Goal: Task Accomplishment & Management: Manage account settings

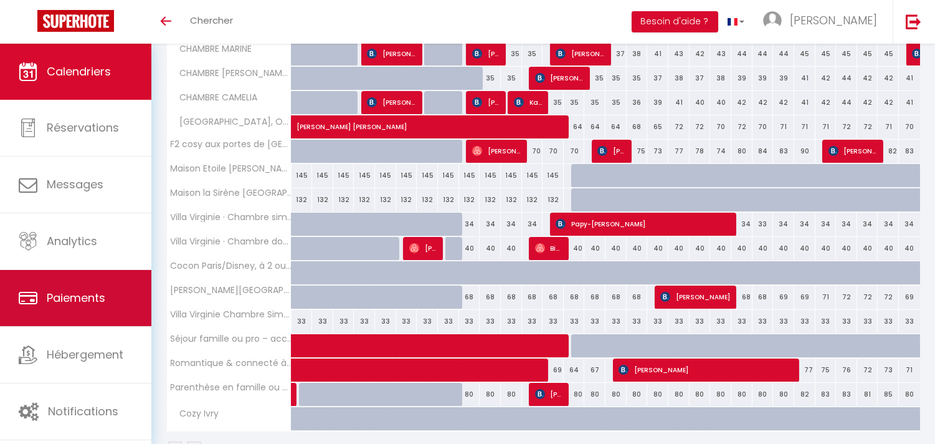
scroll to position [306, 0]
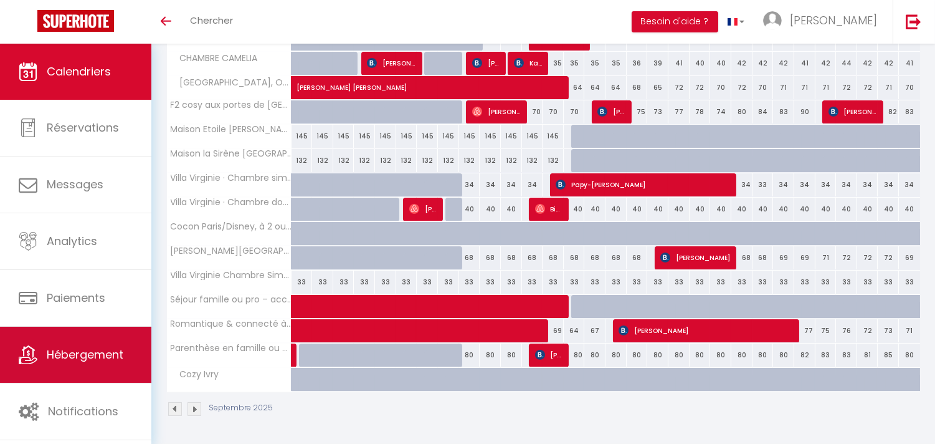
click at [102, 355] on span "Hébergement" at bounding box center [85, 354] width 77 height 16
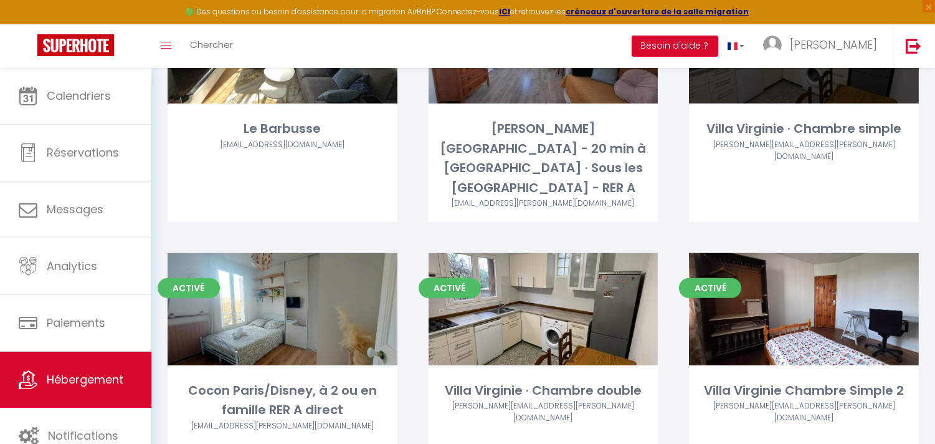
scroll to position [900, 0]
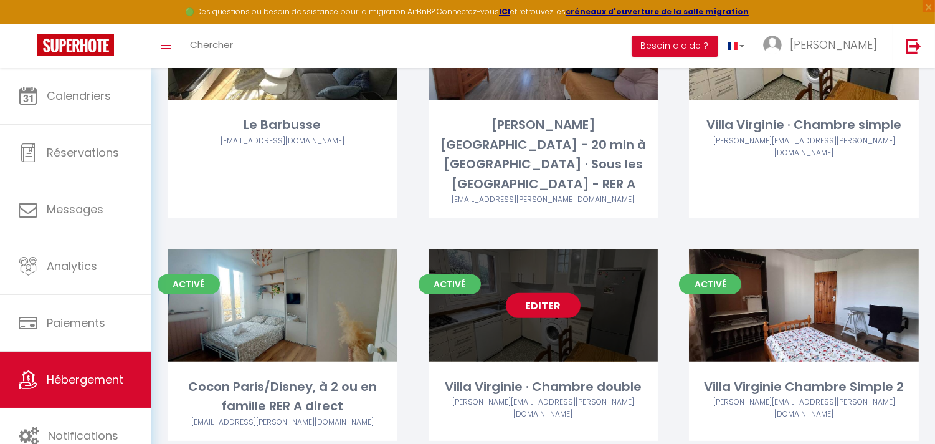
click at [551, 293] on link "Editer" at bounding box center [543, 305] width 75 height 25
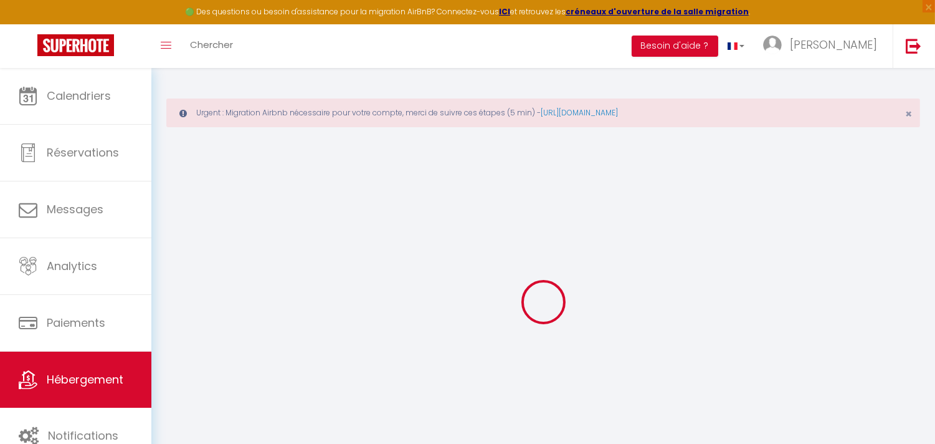
type input "Villa Virginie · Chambre double"
type input "[PERSON_NAME]"
select select "houses"
select select "2"
type input "45"
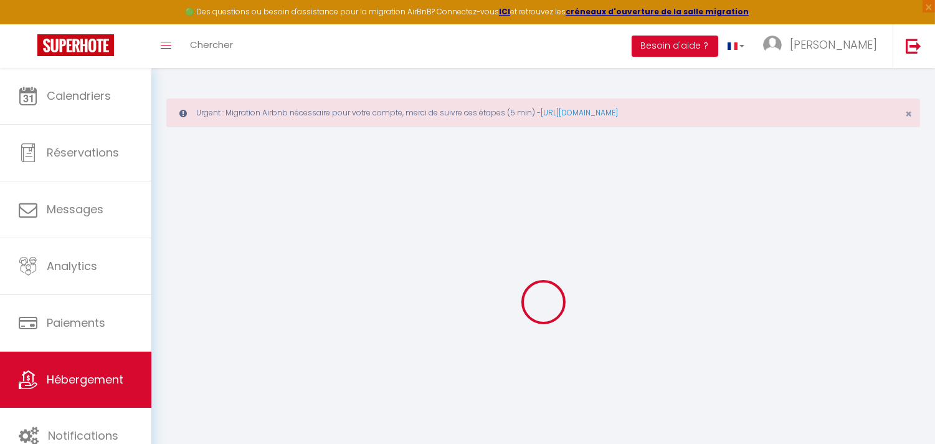
type input "15"
type input "35"
type input "205"
select select
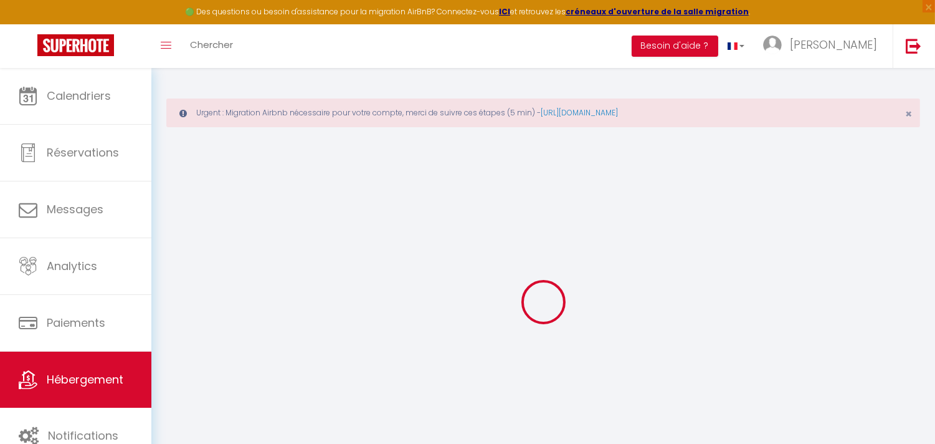
select select
type input "[STREET_ADDRESS][PERSON_NAME]"
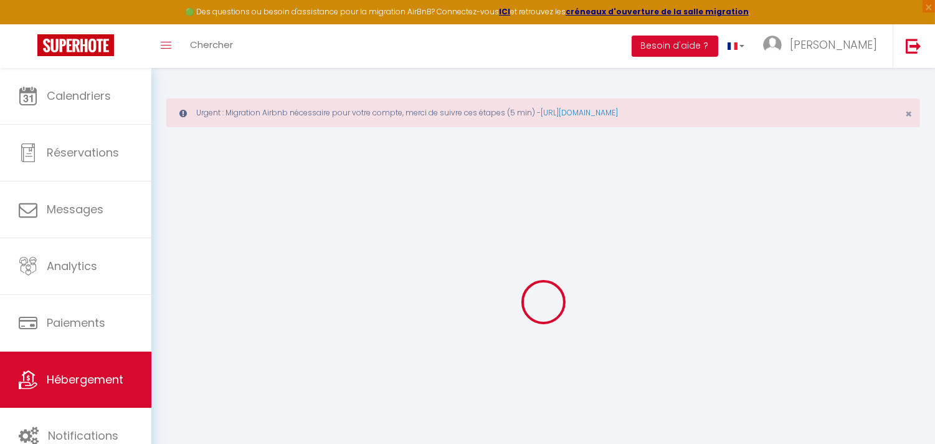
type input "91270"
type input "[GEOGRAPHIC_DATA]"
type input "[EMAIL_ADDRESS][PERSON_NAME][DOMAIN_NAME]"
select select "12257"
checkbox input "false"
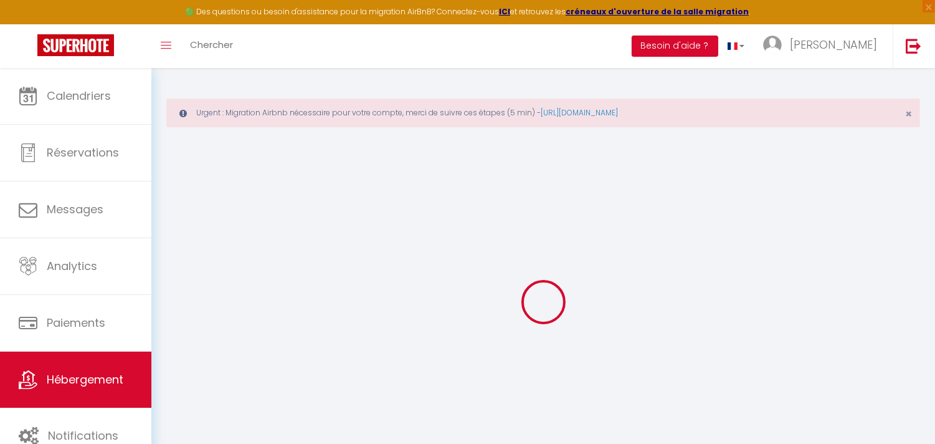
checkbox input "false"
type input "0"
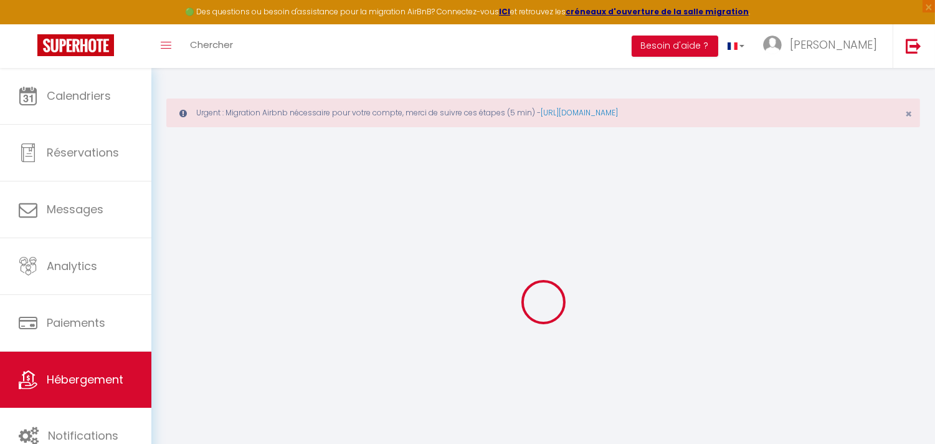
type input "0"
select select
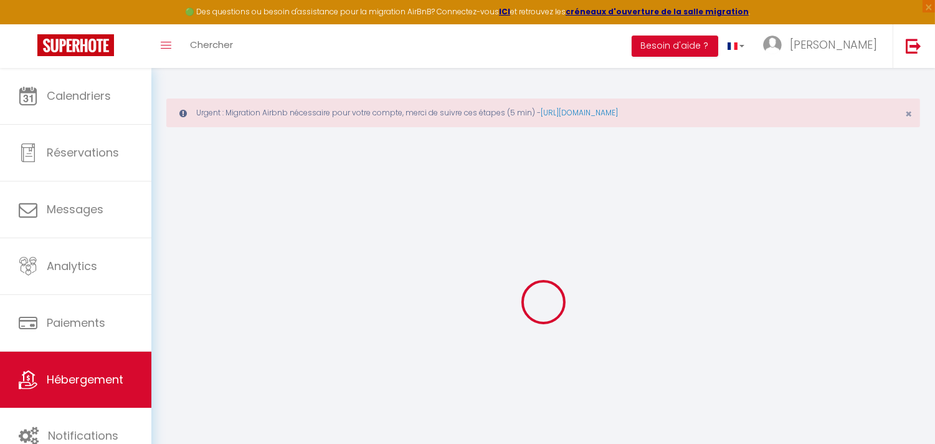
select select
checkbox input "false"
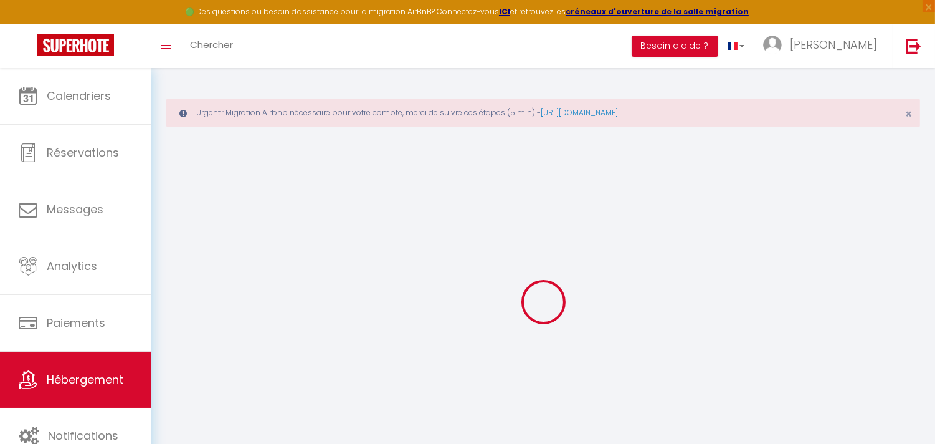
checkbox input "false"
select select
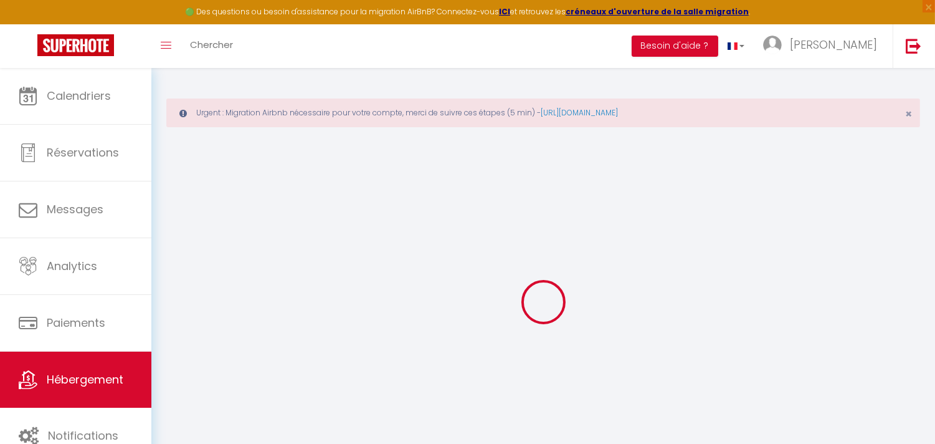
select select
checkbox input "false"
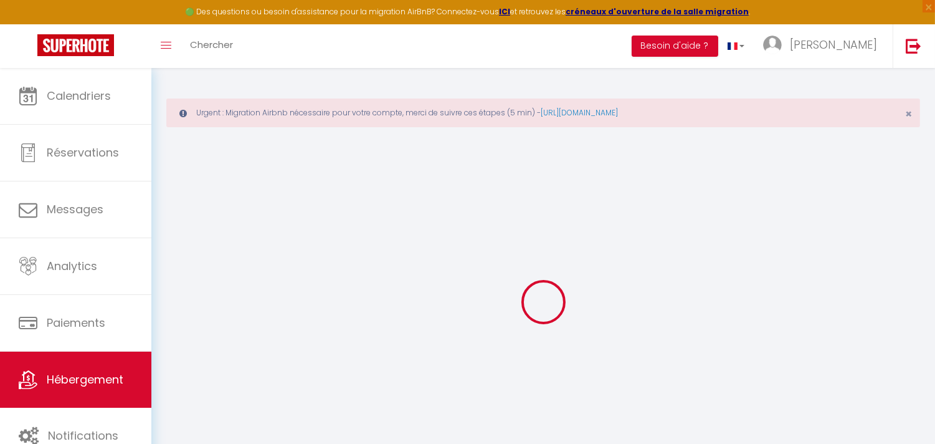
checkbox input "false"
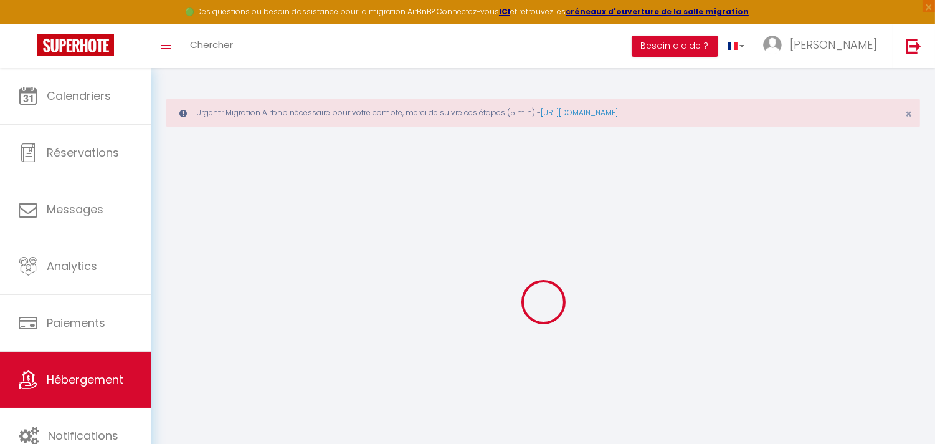
checkbox input "false"
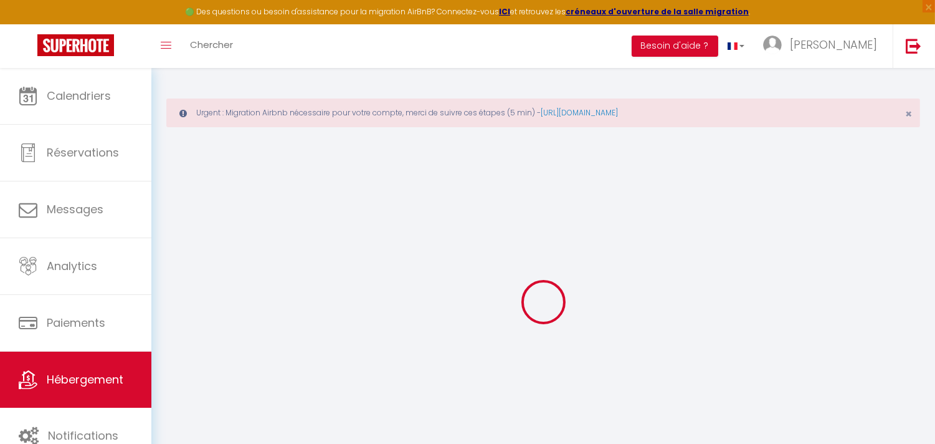
select select "15:00"
select select "21:00"
select select "11:00"
select select "15"
select select "120"
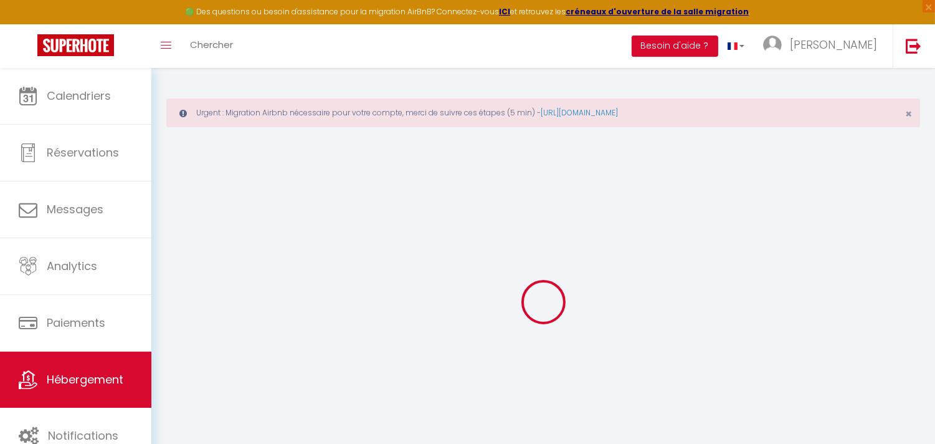
select select "18:00"
checkbox input "false"
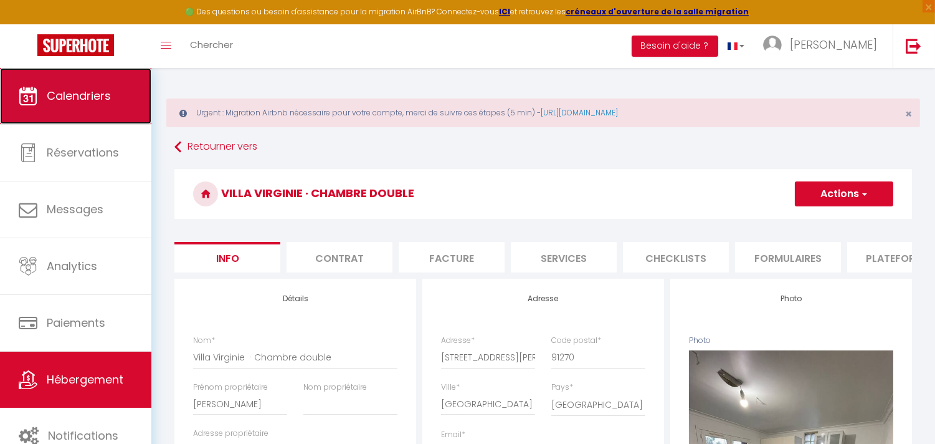
click at [105, 100] on span "Calendriers" at bounding box center [79, 96] width 64 height 16
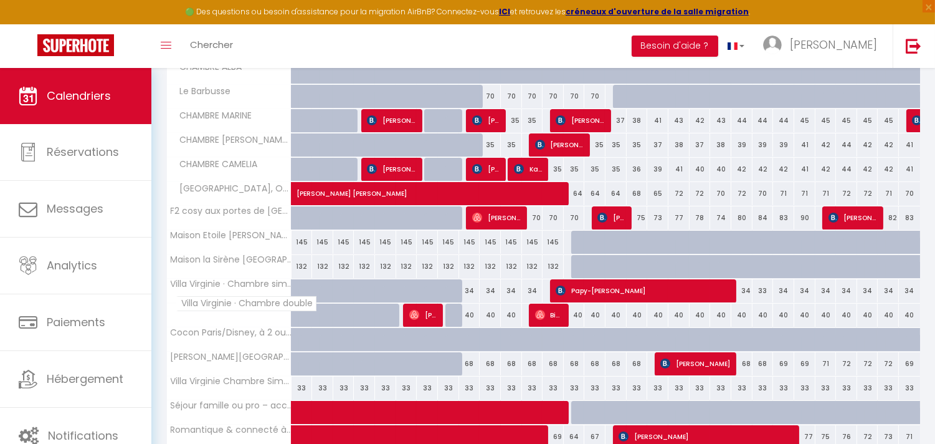
scroll to position [383, 0]
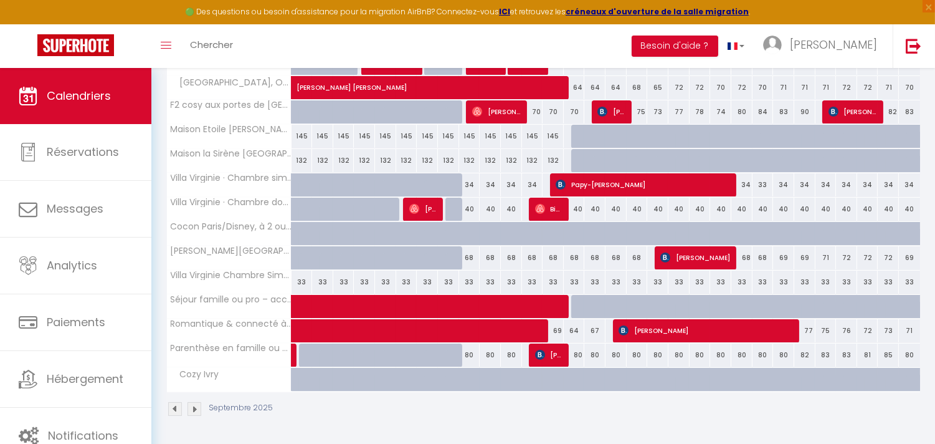
click at [466, 203] on div "40" at bounding box center [469, 209] width 21 height 23
type input "40"
type input "[DATE] Septembre 2025"
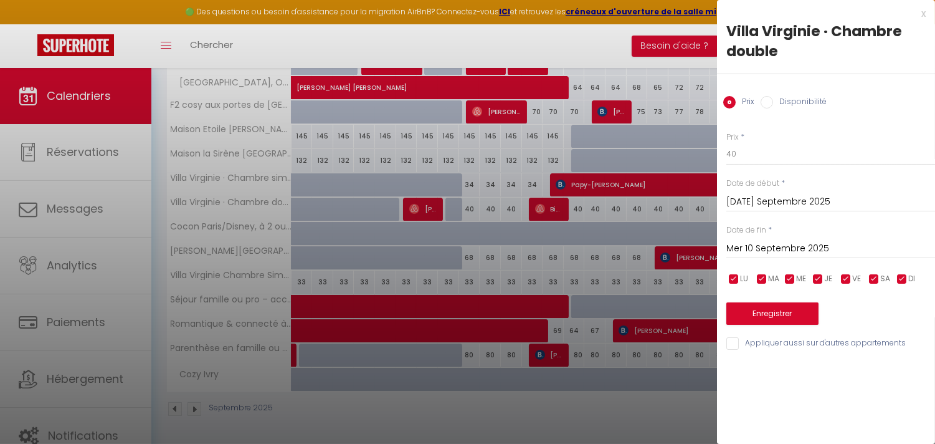
click at [761, 247] on input "Mer 10 Septembre 2025" at bounding box center [831, 249] width 209 height 16
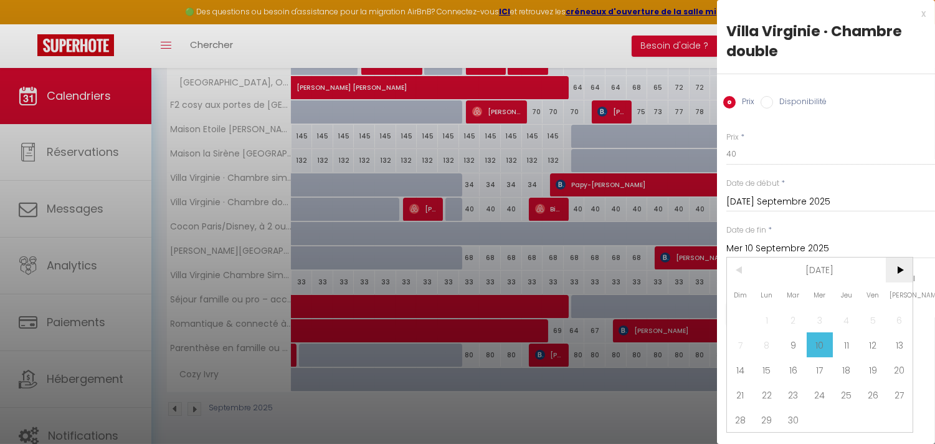
click at [901, 267] on span ">" at bounding box center [899, 269] width 27 height 25
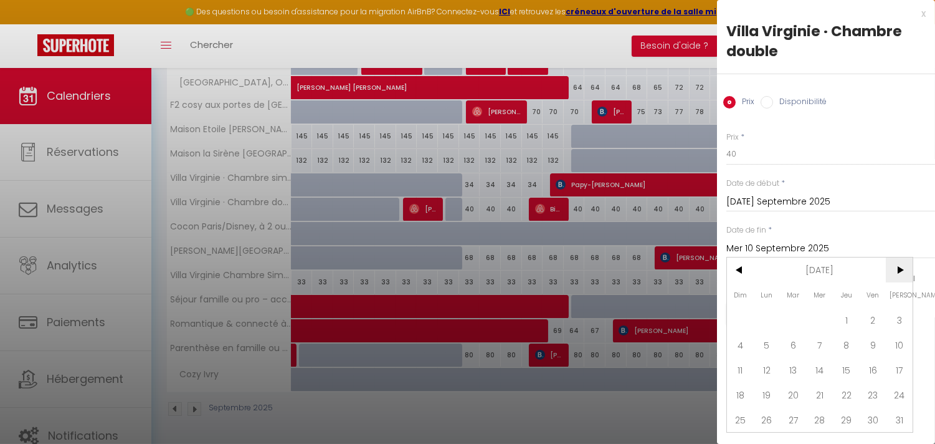
click at [901, 267] on span ">" at bounding box center [899, 269] width 27 height 25
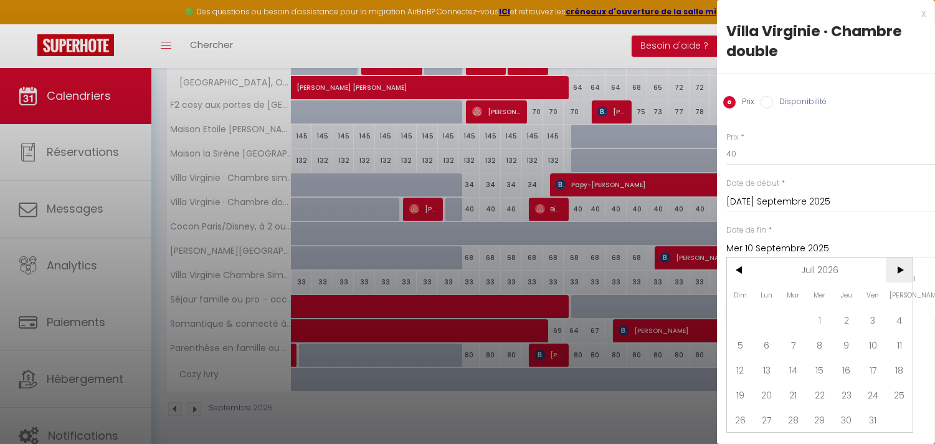
click at [901, 267] on span ">" at bounding box center [899, 269] width 27 height 25
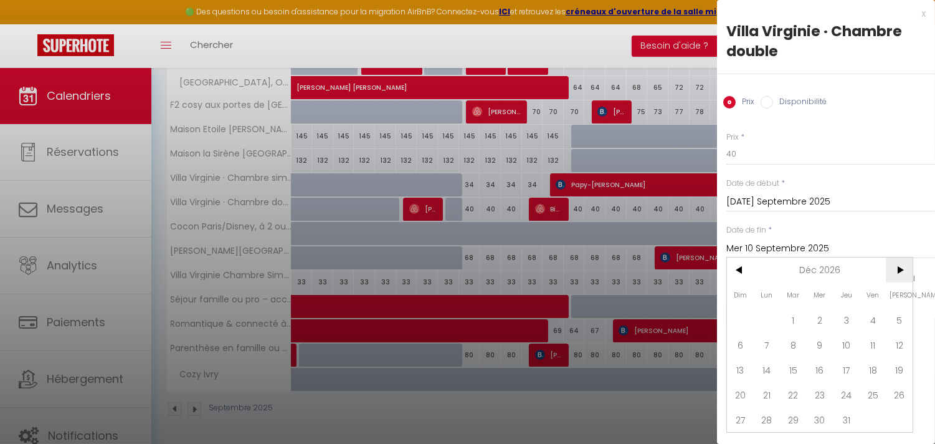
click at [901, 267] on span ">" at bounding box center [899, 269] width 27 height 25
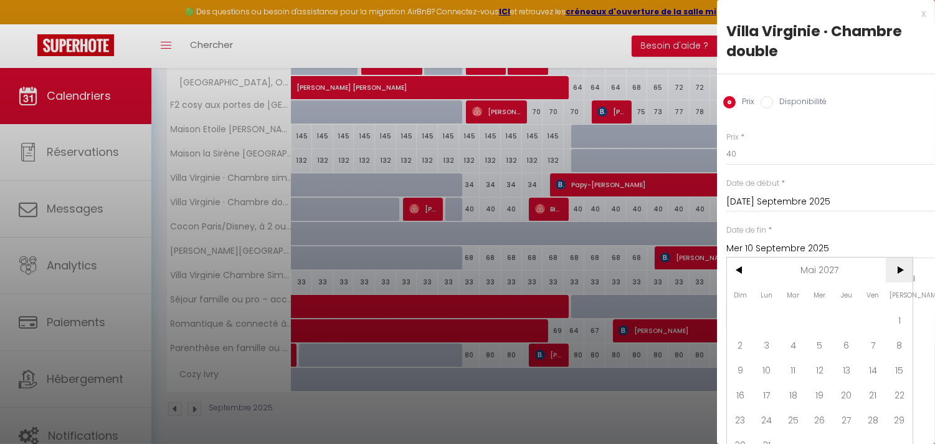
click at [901, 267] on span ">" at bounding box center [899, 269] width 27 height 25
click at [900, 267] on span ">" at bounding box center [899, 269] width 27 height 25
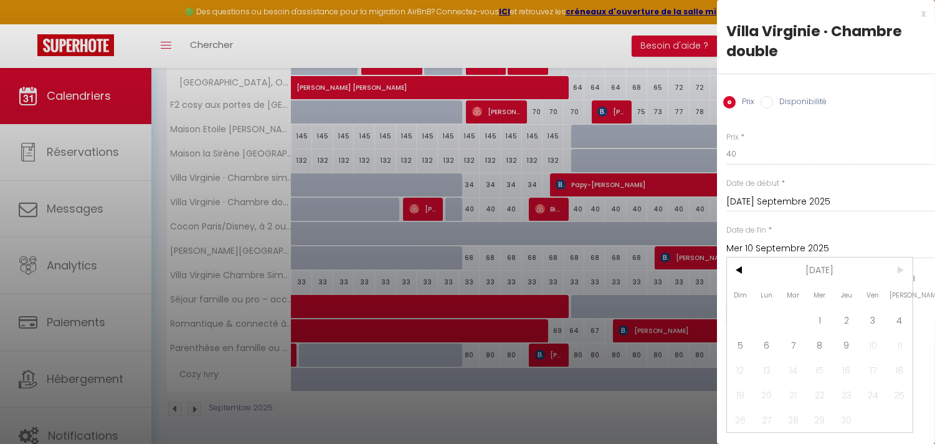
click at [900, 267] on span ">" at bounding box center [899, 269] width 27 height 25
click at [838, 349] on span "9" at bounding box center [846, 344] width 27 height 25
type input "Jeu 09 Septembre 2027"
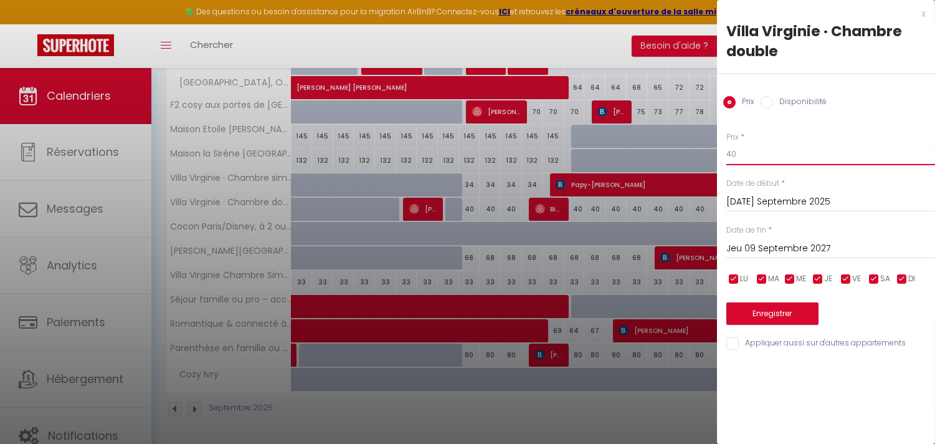
drag, startPoint x: 740, startPoint y: 155, endPoint x: 675, endPoint y: 142, distance: 66.0
click at [675, 142] on body "🟢 Des questions ou besoin d'assistance pour la migration AirBnB? Connectez-vous…" at bounding box center [467, 64] width 935 height 758
type input "35"
click at [806, 129] on div "Prix * 35 Statut * Disponible Indisponible Date de début * [DATE] Septembre 202…" at bounding box center [826, 234] width 218 height 236
click at [770, 315] on button "Enregistrer" at bounding box center [773, 313] width 92 height 22
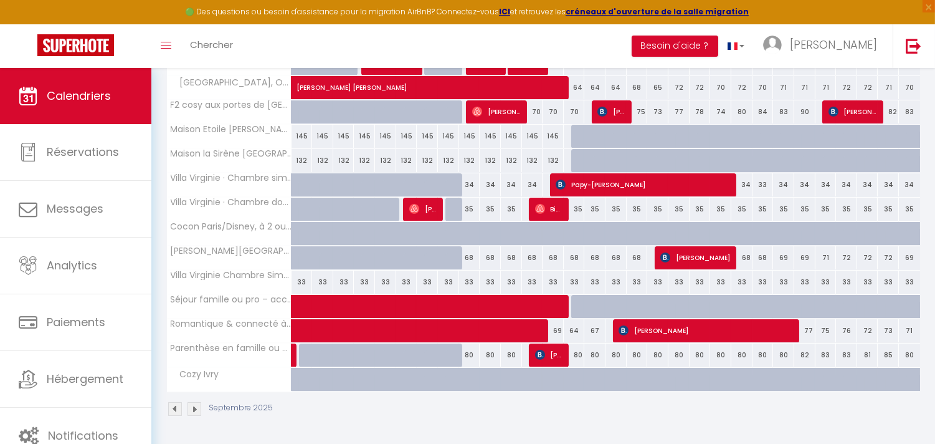
click at [843, 209] on div "35" at bounding box center [846, 209] width 21 height 23
type input "35"
type input "Sam 27 Septembre 2025"
type input "Dim 28 Septembre 2025"
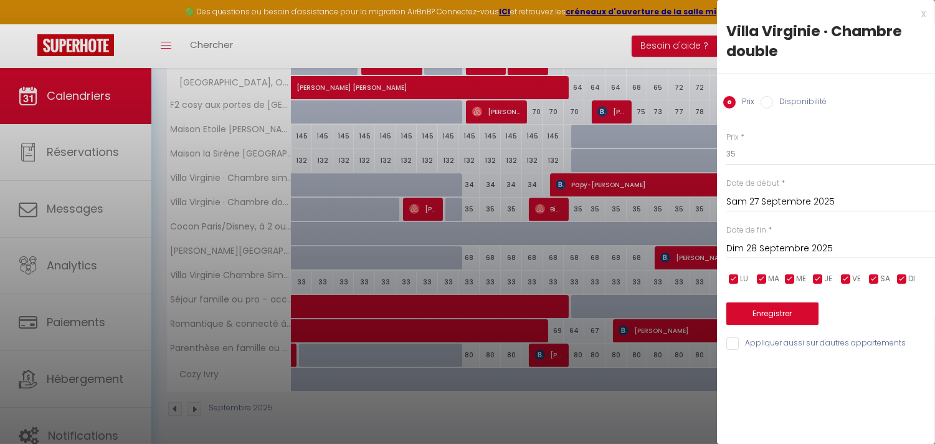
click at [758, 198] on input "Sam 27 Septembre 2025" at bounding box center [831, 202] width 209 height 16
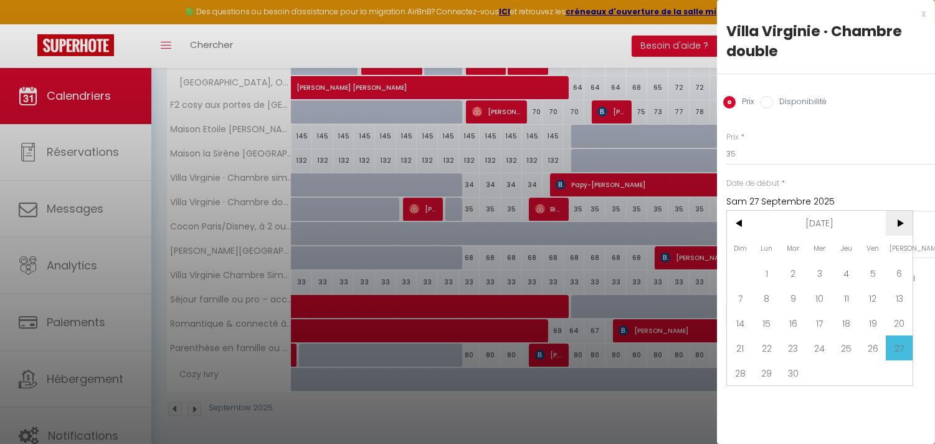
click at [901, 222] on span ">" at bounding box center [899, 223] width 27 height 25
click at [737, 222] on span "<" at bounding box center [740, 223] width 27 height 25
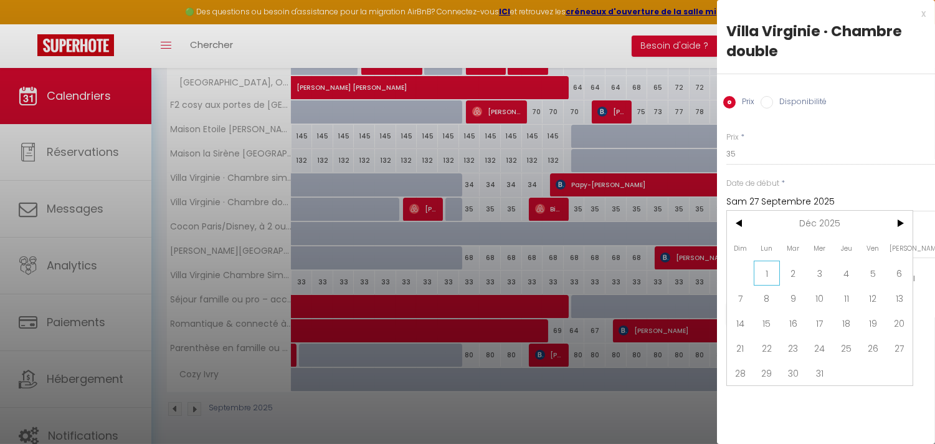
click at [755, 269] on span "1" at bounding box center [767, 272] width 27 height 25
type input "Lun 01 Décembre 2025"
type input "[DATE] Décembre 2025"
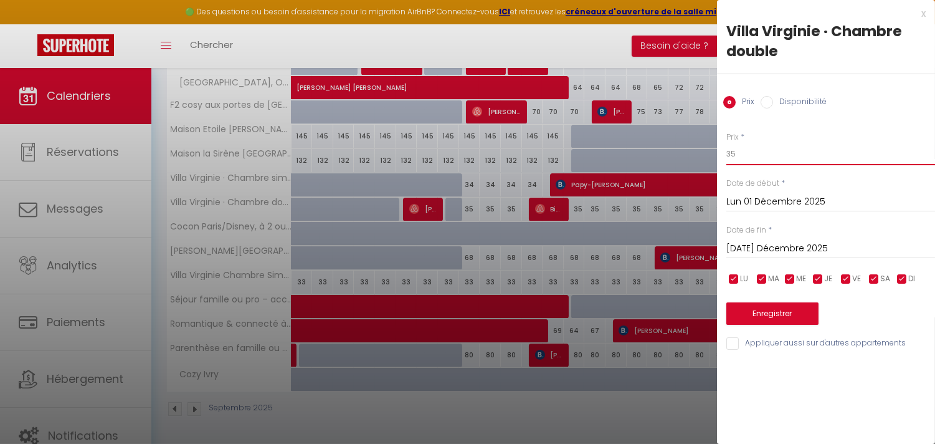
click at [746, 156] on input "35" at bounding box center [831, 154] width 209 height 22
drag, startPoint x: 746, startPoint y: 156, endPoint x: 705, endPoint y: 150, distance: 41.6
click at [707, 150] on body "🟢 Des questions ou besoin d'assistance pour la migration AirBnB? Connectez-vous…" at bounding box center [467, 64] width 935 height 758
type input "37"
click at [788, 250] on input "[DATE] Décembre 2025" at bounding box center [831, 249] width 209 height 16
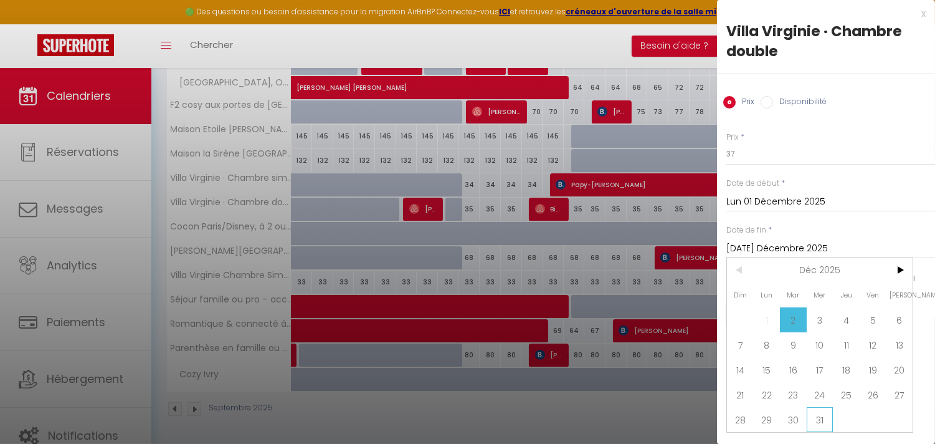
click at [829, 418] on span "31" at bounding box center [820, 419] width 27 height 25
type input "Mer 31 Décembre 2025"
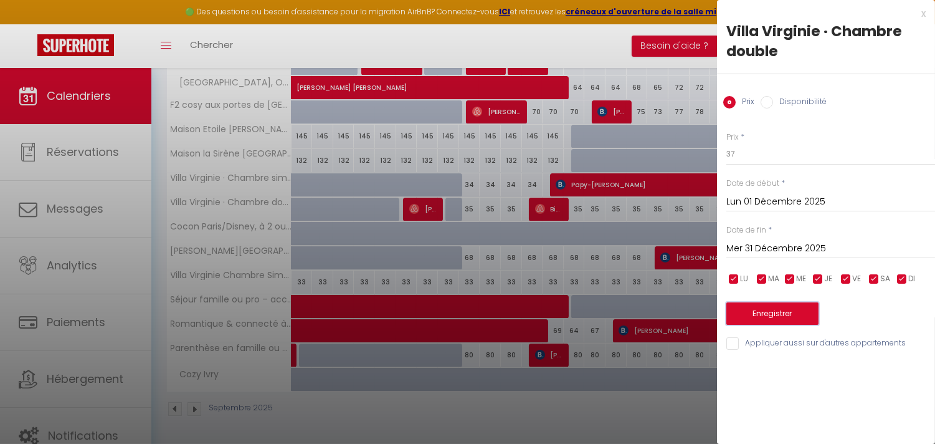
click at [770, 318] on button "Enregistrer" at bounding box center [773, 313] width 92 height 22
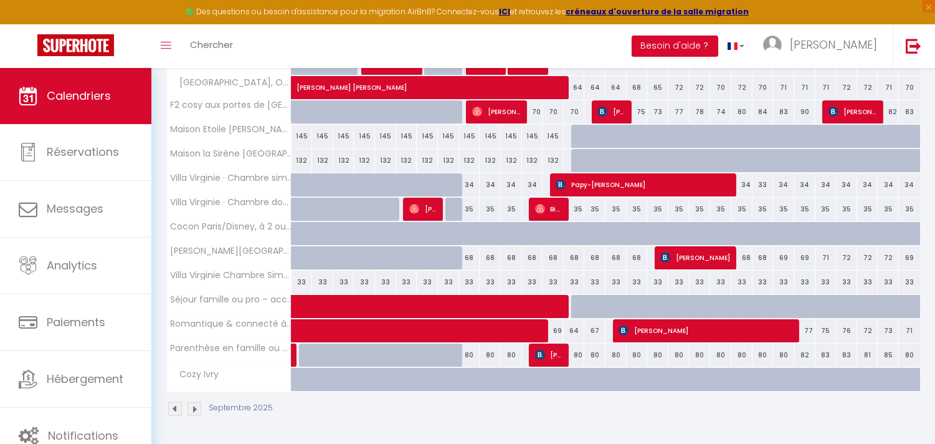
click at [470, 206] on div "35" at bounding box center [469, 209] width 21 height 23
type input "35"
type input "[DATE] Septembre 2025"
type input "Mer 10 Septembre 2025"
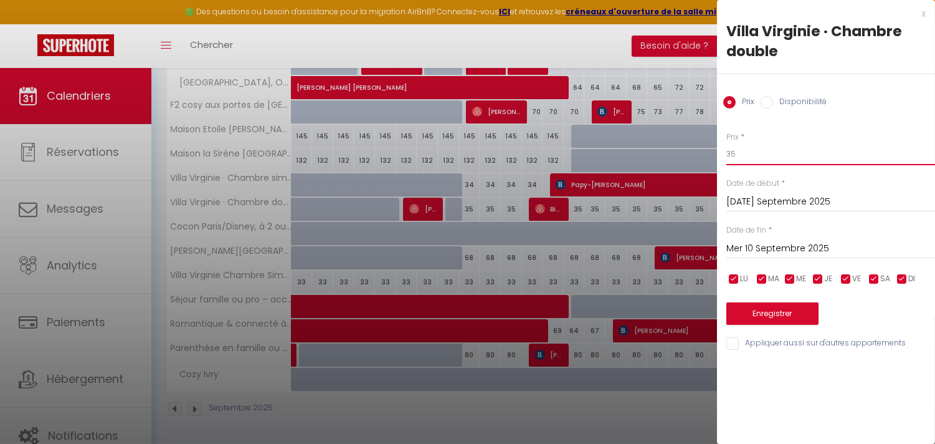
drag, startPoint x: 755, startPoint y: 157, endPoint x: 695, endPoint y: 151, distance: 60.1
click at [695, 151] on body "🟢 Des questions ou besoin d'assistance pour la migration AirBnB? Connectez-vous…" at bounding box center [467, 64] width 935 height 758
type input "30"
click at [742, 202] on input "[DATE] Septembre 2025" at bounding box center [831, 202] width 209 height 16
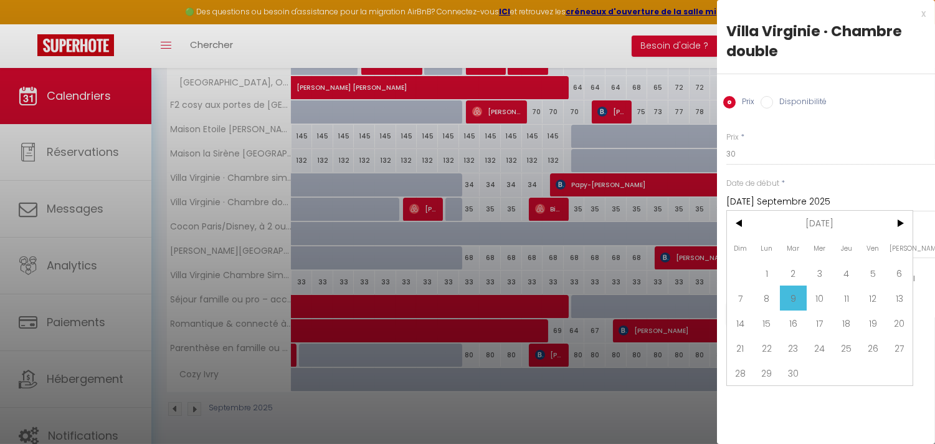
click at [795, 294] on span "9" at bounding box center [793, 297] width 27 height 25
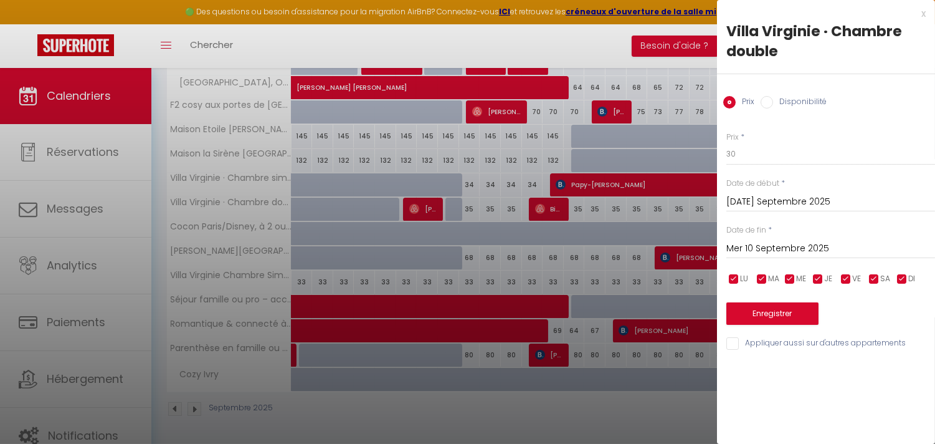
click at [811, 247] on input "Mer 10 Septembre 2025" at bounding box center [831, 249] width 209 height 16
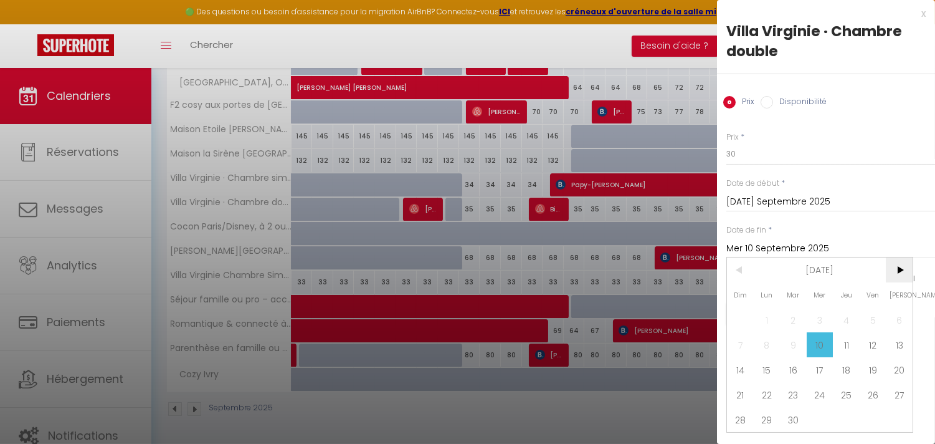
click at [904, 268] on span ">" at bounding box center [899, 269] width 27 height 25
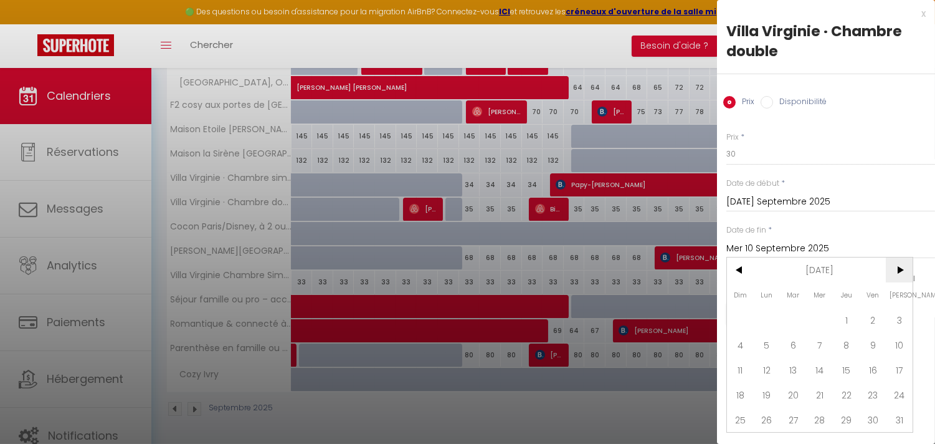
click at [904, 268] on span ">" at bounding box center [899, 269] width 27 height 25
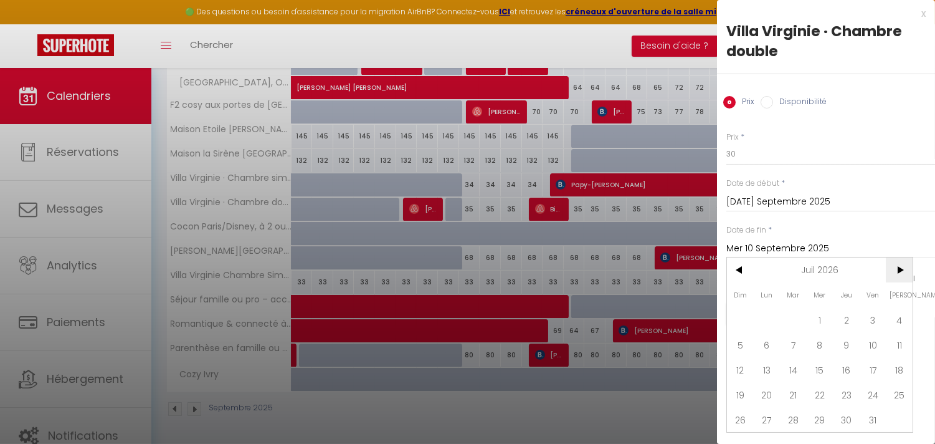
click at [904, 268] on span ">" at bounding box center [899, 269] width 27 height 25
click at [826, 417] on span "30" at bounding box center [820, 419] width 27 height 25
type input "Mer 30 Septembre 2026"
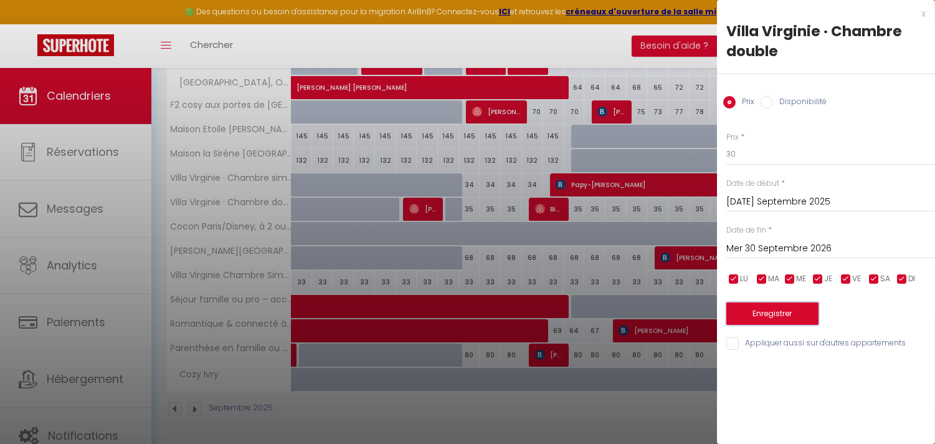
click at [777, 313] on button "Enregistrer" at bounding box center [773, 313] width 92 height 22
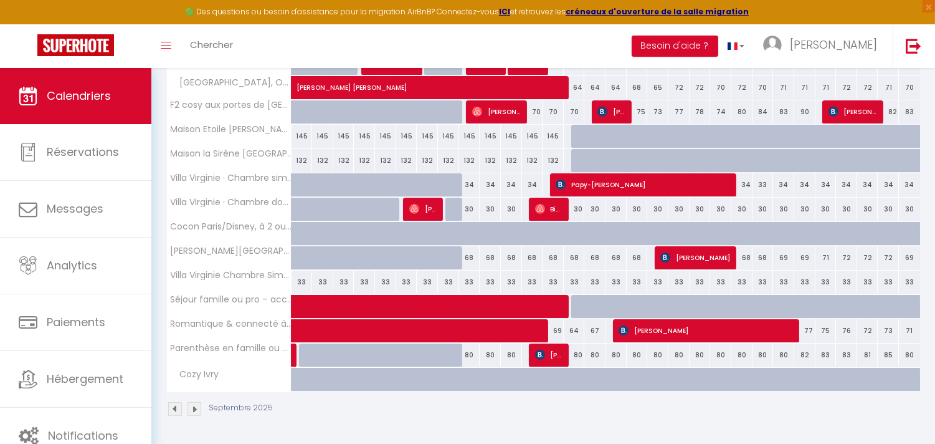
click at [351, 277] on div "33" at bounding box center [343, 281] width 21 height 23
type input "33"
type input "Mer 03 Septembre 2025"
type input "Jeu 04 Septembre 2025"
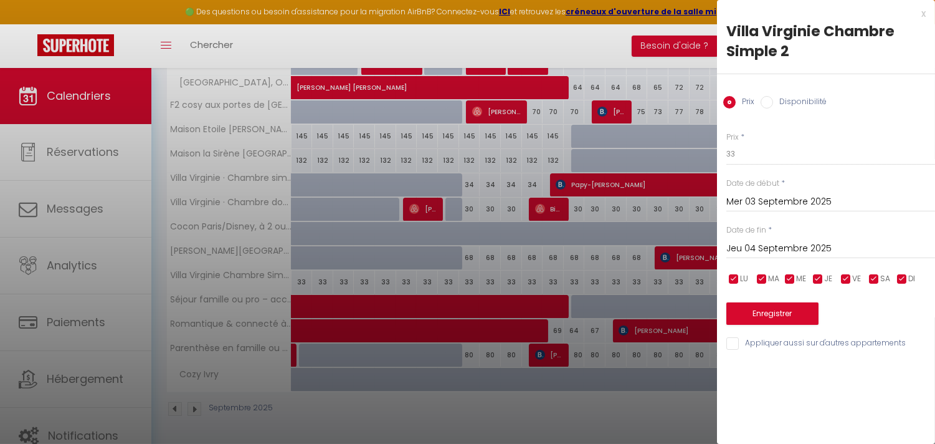
click at [484, 209] on div at bounding box center [467, 222] width 935 height 444
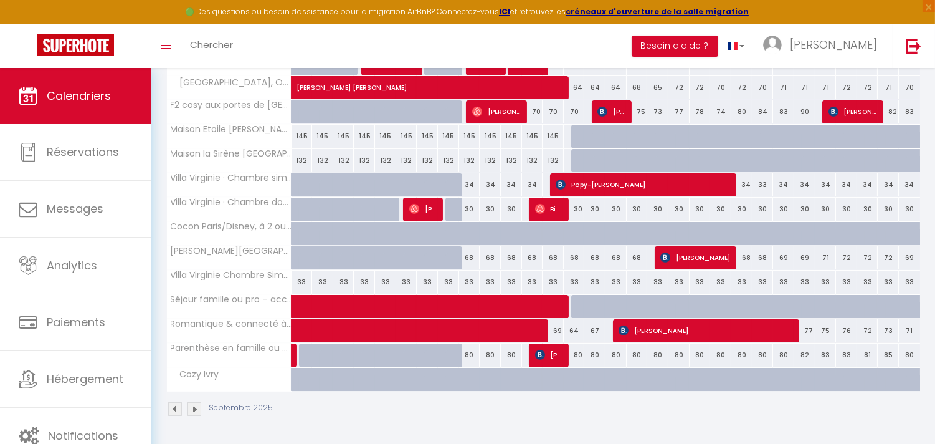
click at [484, 209] on div "30" at bounding box center [490, 209] width 21 height 23
type input "30"
type input "Mer 10 Septembre 2025"
type input "Jeu 11 Septembre 2025"
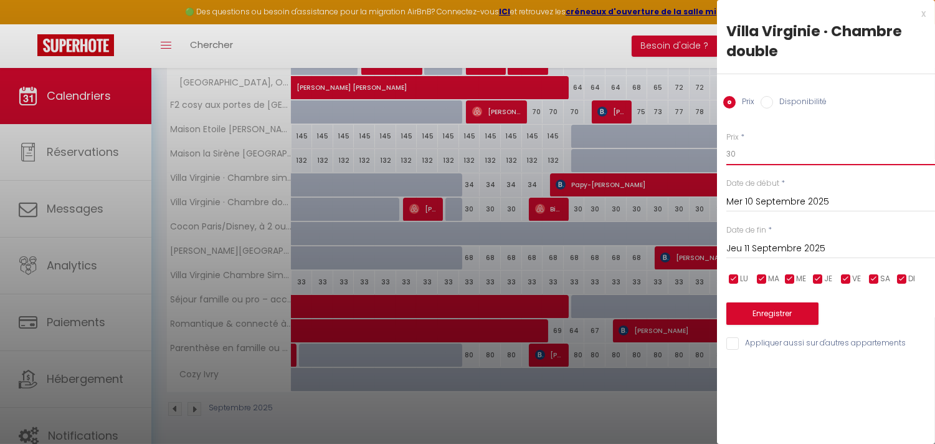
click at [757, 158] on input "30" at bounding box center [831, 154] width 209 height 22
drag, startPoint x: 757, startPoint y: 158, endPoint x: 710, endPoint y: 163, distance: 47.0
click at [712, 160] on body "🟢 Des questions ou besoin d'assistance pour la migration AirBnB? Connectez-vous…" at bounding box center [467, 64] width 935 height 758
type input "35"
click at [775, 203] on input "Mer 10 Septembre 2025" at bounding box center [831, 202] width 209 height 16
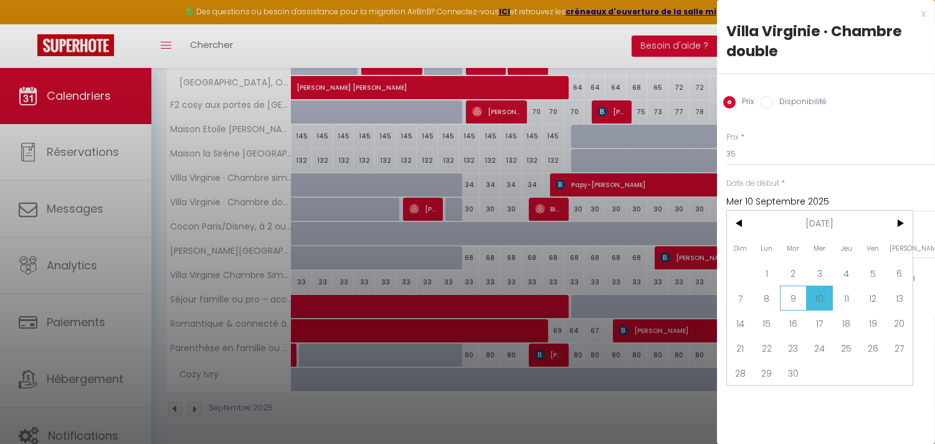
click at [795, 294] on span "9" at bounding box center [793, 297] width 27 height 25
type input "[DATE] Septembre 2025"
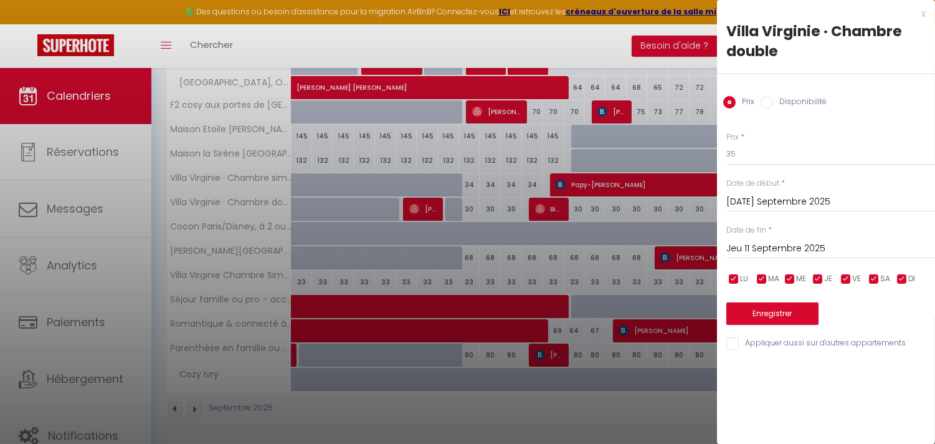
click at [818, 250] on input "Jeu 11 Septembre 2025" at bounding box center [831, 249] width 209 height 16
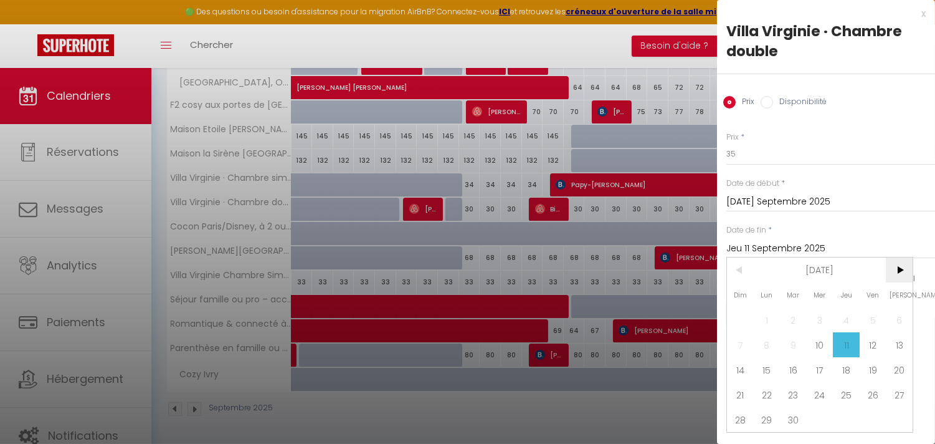
click at [902, 270] on span ">" at bounding box center [899, 269] width 27 height 25
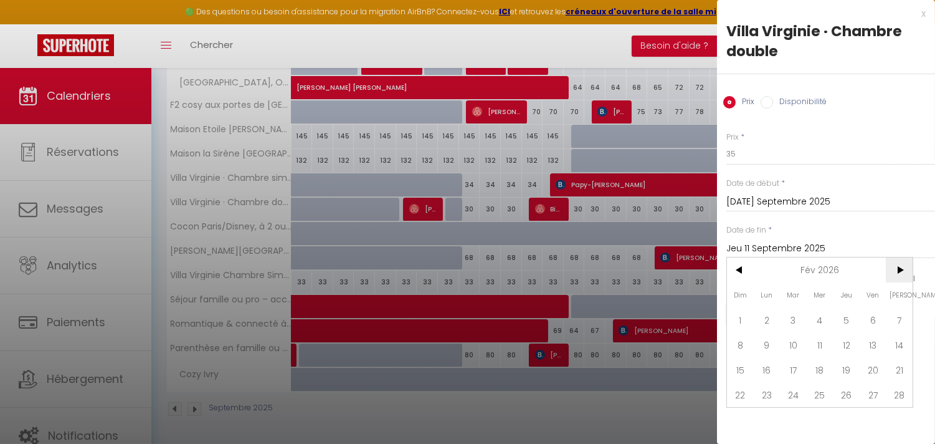
click at [902, 270] on span ">" at bounding box center [899, 269] width 27 height 25
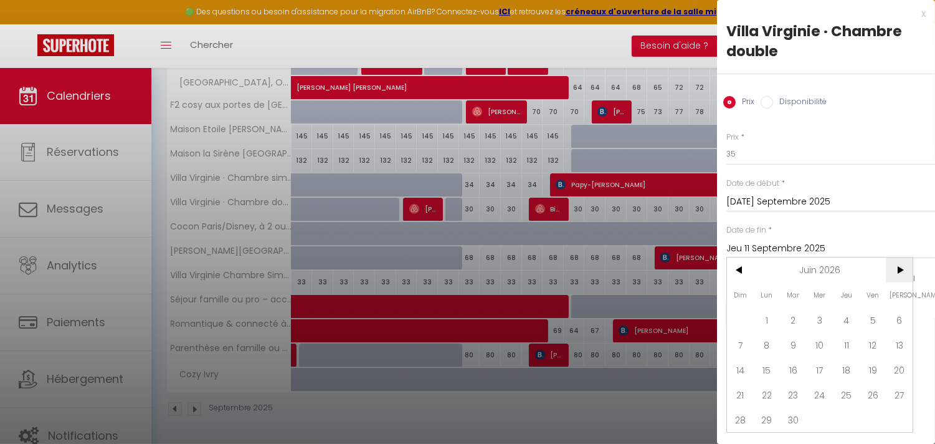
click at [902, 270] on span ">" at bounding box center [899, 269] width 27 height 25
click at [821, 417] on span "30" at bounding box center [820, 419] width 27 height 25
type input "Mer 30 Septembre 2026"
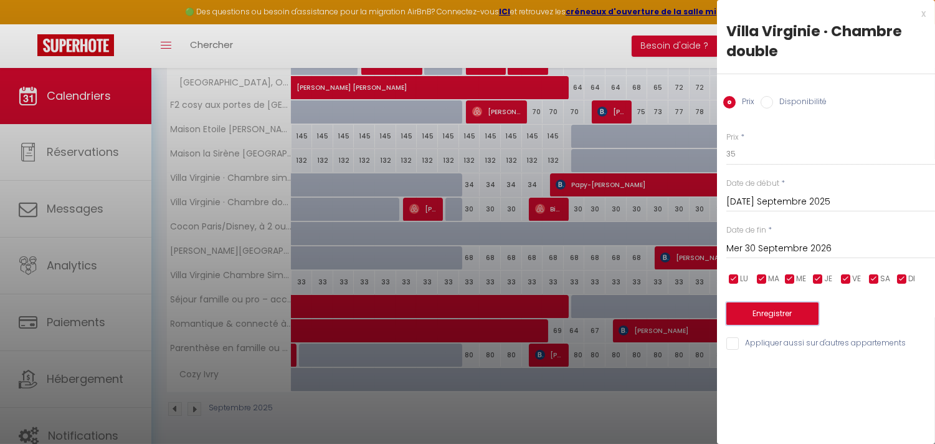
click at [810, 318] on button "Enregistrer" at bounding box center [773, 313] width 92 height 22
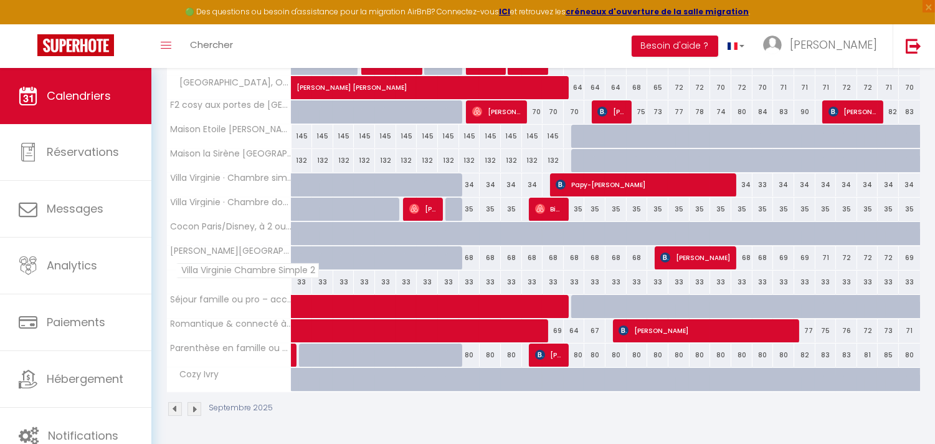
click at [298, 277] on span "Villa Virginie Chambre Simple 2" at bounding box center [247, 270] width 143 height 15
drag, startPoint x: 299, startPoint y: 277, endPoint x: 361, endPoint y: 288, distance: 63.2
click at [361, 288] on tr "Villa Virginie Chambre Simple 2 33 33 33 33 33 33 33 33 33 33 33" at bounding box center [544, 282] width 754 height 24
click at [363, 284] on div "33" at bounding box center [364, 281] width 21 height 23
type input "33"
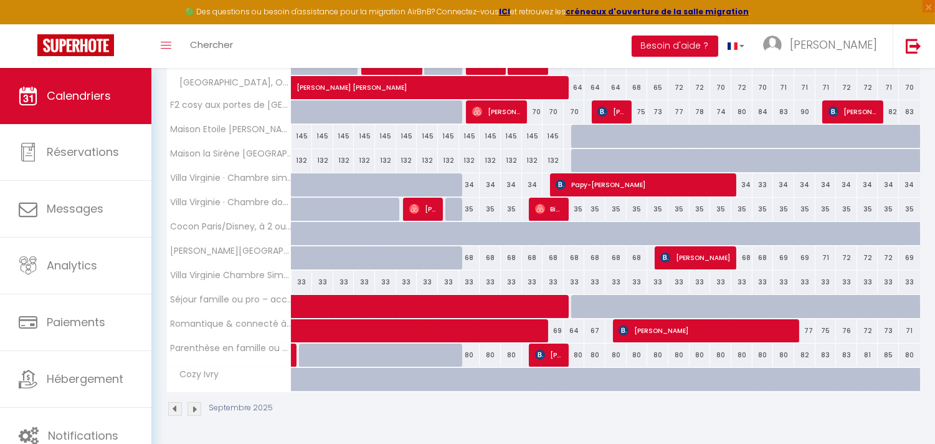
type input "Jeu 04 Septembre 2025"
type input "Ven 05 Septembre 2025"
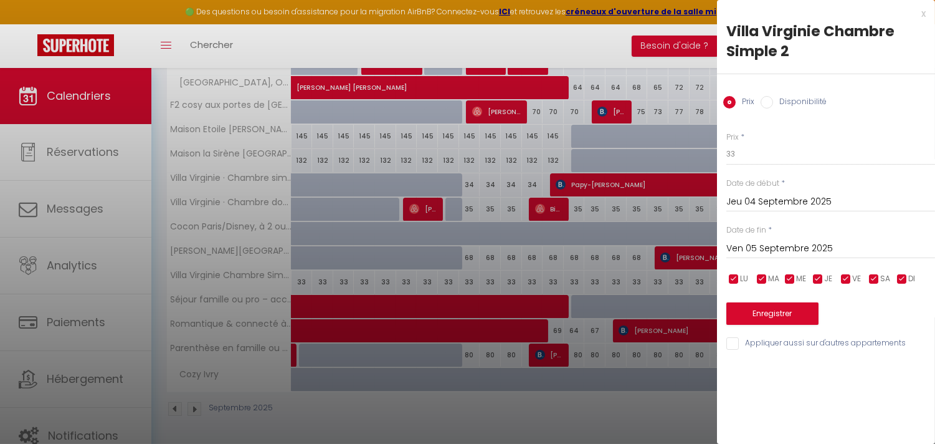
click at [414, 275] on div at bounding box center [467, 222] width 935 height 444
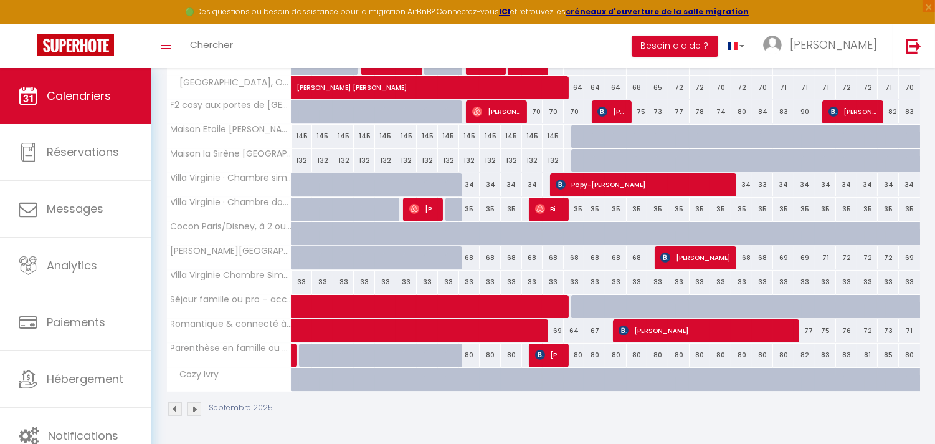
drag, startPoint x: 300, startPoint y: 280, endPoint x: 364, endPoint y: 290, distance: 64.2
click at [364, 290] on tr "Villa Virginie Chambre Simple 2 33 33 33 33 33 33 33 33 33 33 33" at bounding box center [544, 282] width 754 height 24
click at [390, 287] on div "33" at bounding box center [385, 281] width 21 height 23
type input "33"
type input "Ven 05 Septembre 2025"
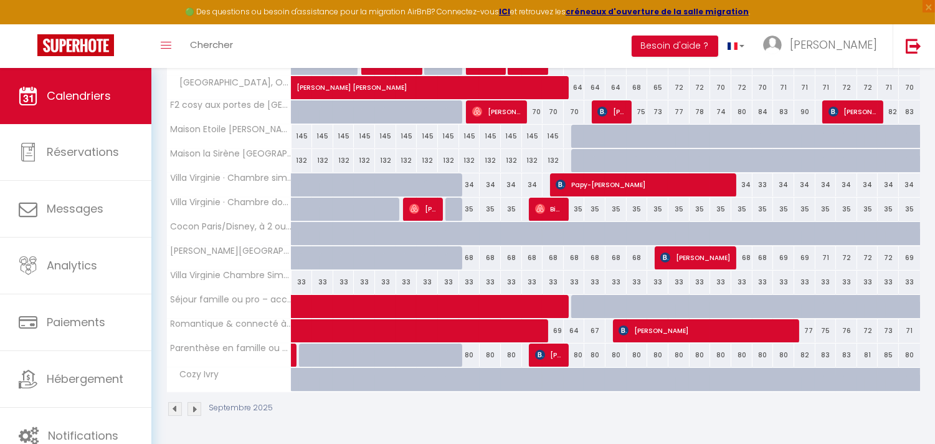
type input "Sam 06 Septembre 2025"
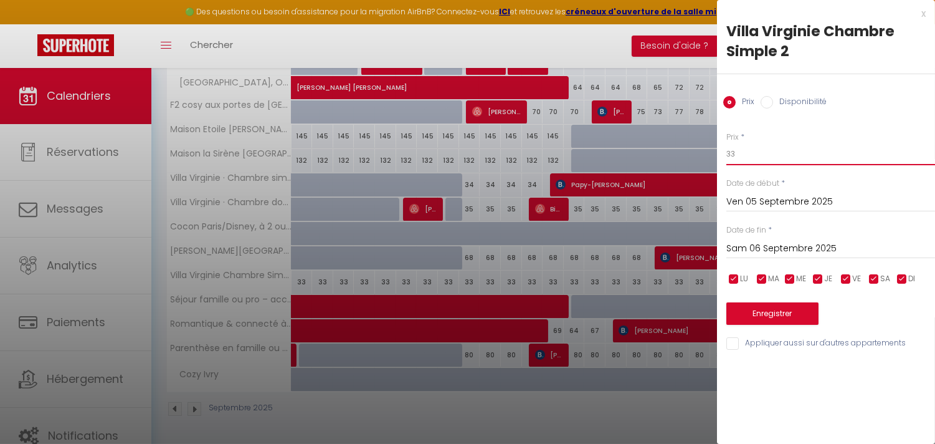
drag, startPoint x: 748, startPoint y: 158, endPoint x: 682, endPoint y: 142, distance: 68.5
click at [682, 142] on body "🟢 Des questions ou besoin d'assistance pour la migration AirBnB? Connectez-vous…" at bounding box center [467, 64] width 935 height 758
type input "30"
click at [737, 203] on input "Ven 05 Septembre 2025" at bounding box center [831, 202] width 209 height 16
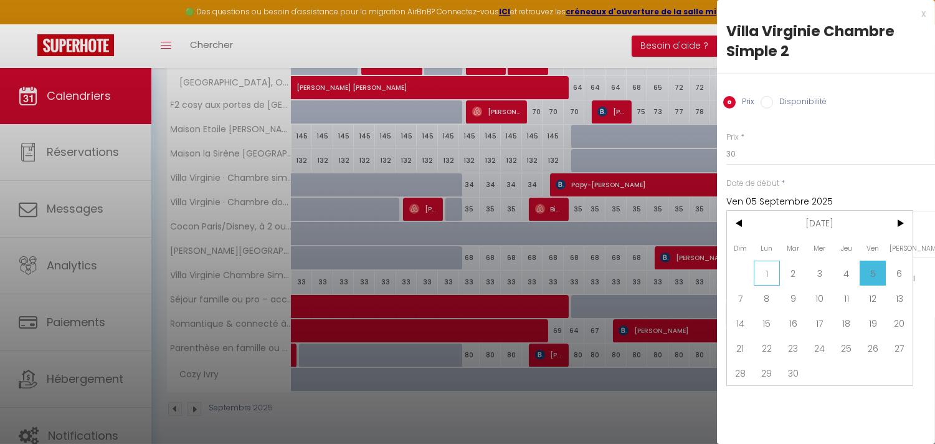
click at [766, 271] on span "1" at bounding box center [767, 272] width 27 height 25
type input "Lun 01 Septembre 2025"
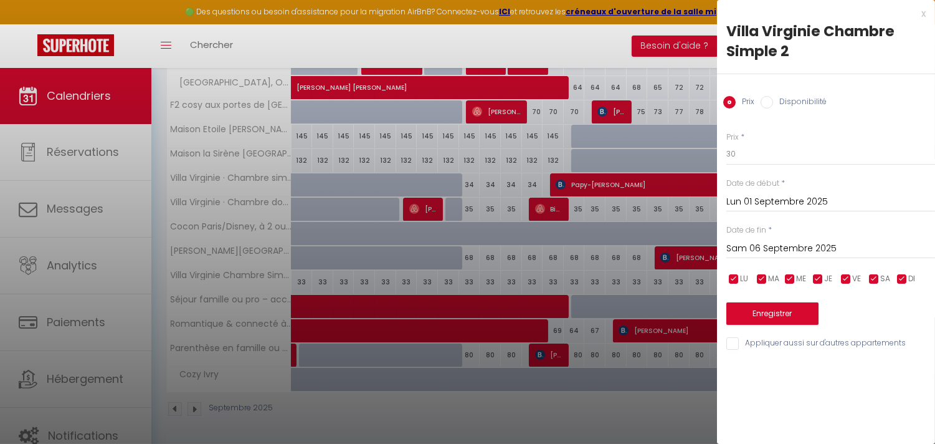
click at [771, 246] on input "Sam 06 Septembre 2025" at bounding box center [831, 249] width 209 height 16
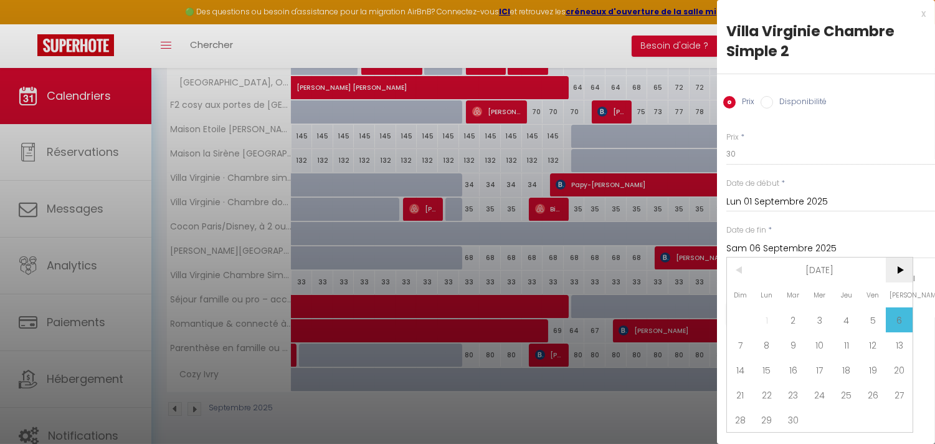
click at [899, 266] on span ">" at bounding box center [899, 269] width 27 height 25
click at [899, 267] on span ">" at bounding box center [899, 269] width 27 height 25
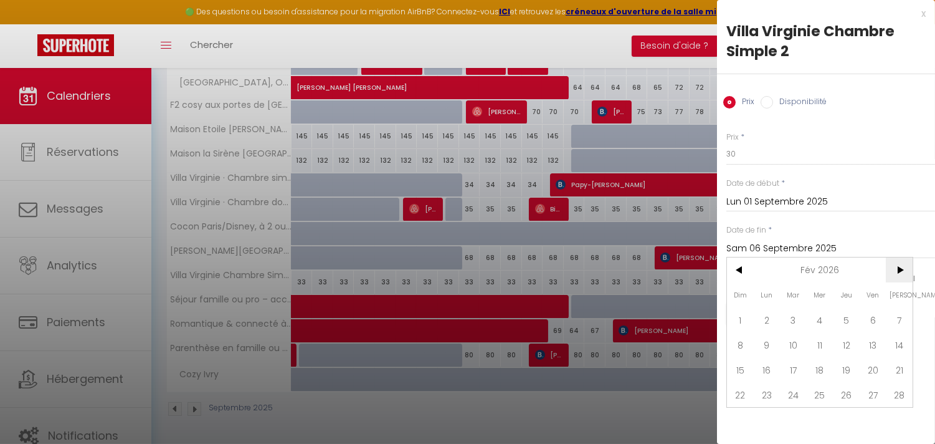
click at [899, 267] on span ">" at bounding box center [899, 269] width 27 height 25
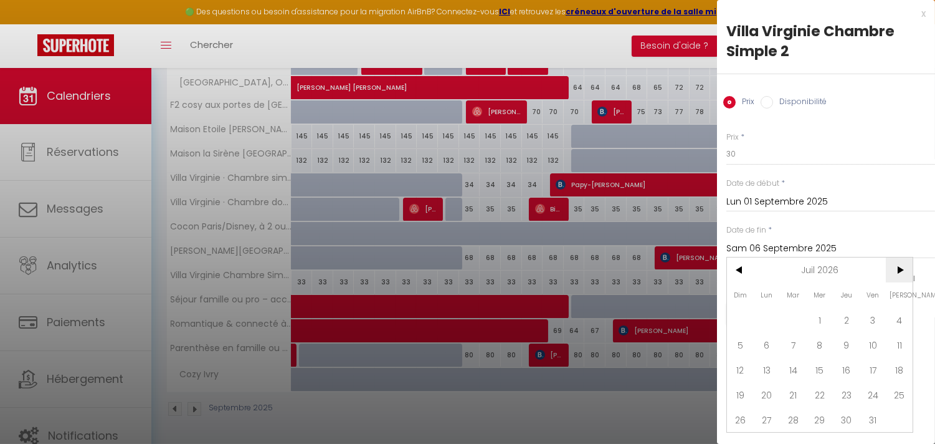
click at [899, 267] on span ">" at bounding box center [899, 269] width 27 height 25
click at [824, 424] on span "30" at bounding box center [820, 419] width 27 height 25
type input "Mer 30 Septembre 2026"
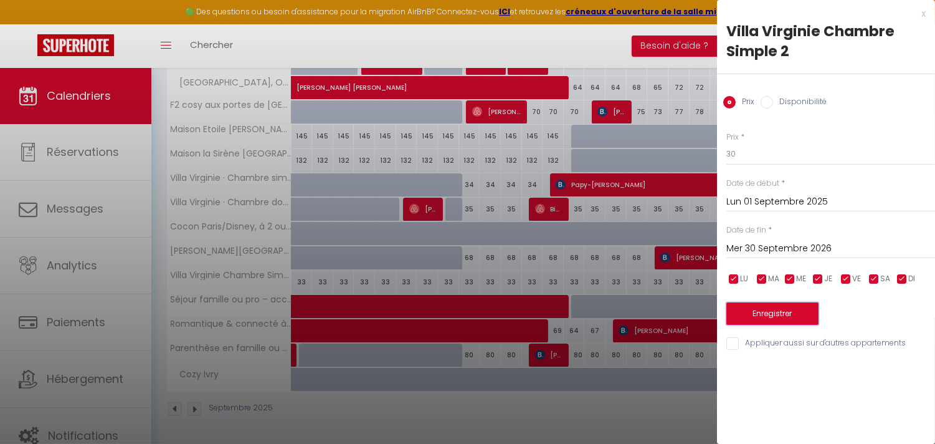
click at [786, 312] on button "Enregistrer" at bounding box center [773, 313] width 92 height 22
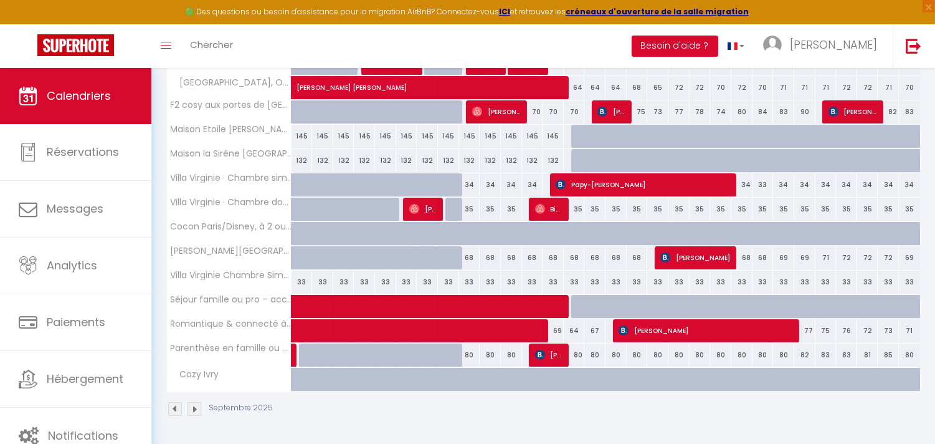
click at [561, 282] on div "33" at bounding box center [553, 281] width 21 height 23
type input "33"
type input "Sam 13 Septembre 2025"
type input "Dim 14 Septembre 2025"
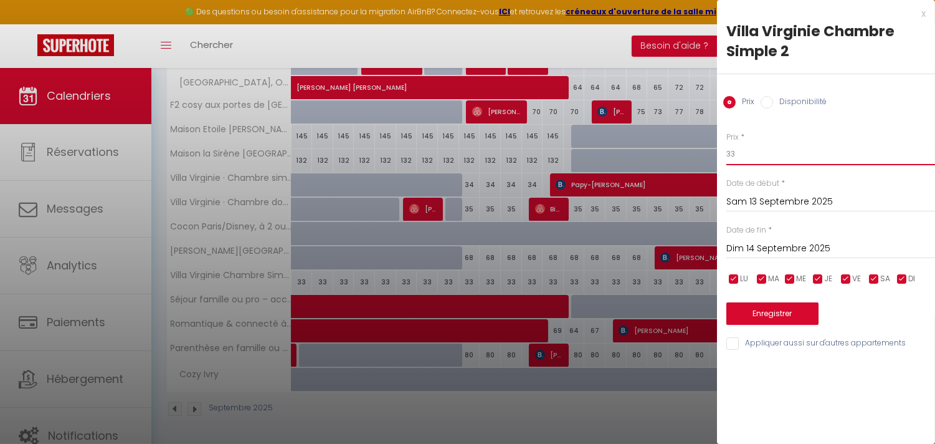
click at [733, 156] on input "33" at bounding box center [831, 154] width 209 height 22
drag, startPoint x: 756, startPoint y: 154, endPoint x: 718, endPoint y: 160, distance: 38.4
click at [718, 160] on div "Prix * 33 Statut * Disponible Indisponible Date de début * [PERSON_NAME] 13 Sep…" at bounding box center [826, 234] width 218 height 236
type input "30"
click at [736, 197] on input "Sam 13 Septembre 2025" at bounding box center [831, 202] width 209 height 16
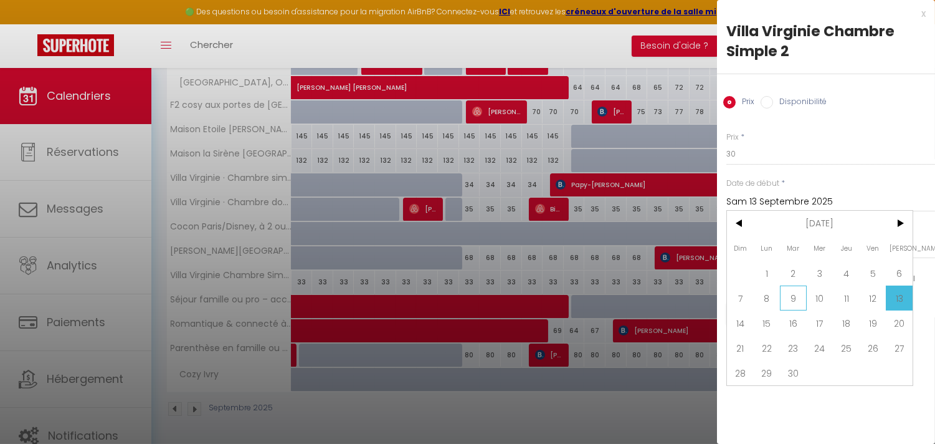
click at [789, 300] on span "9" at bounding box center [793, 297] width 27 height 25
type input "[DATE] Septembre 2025"
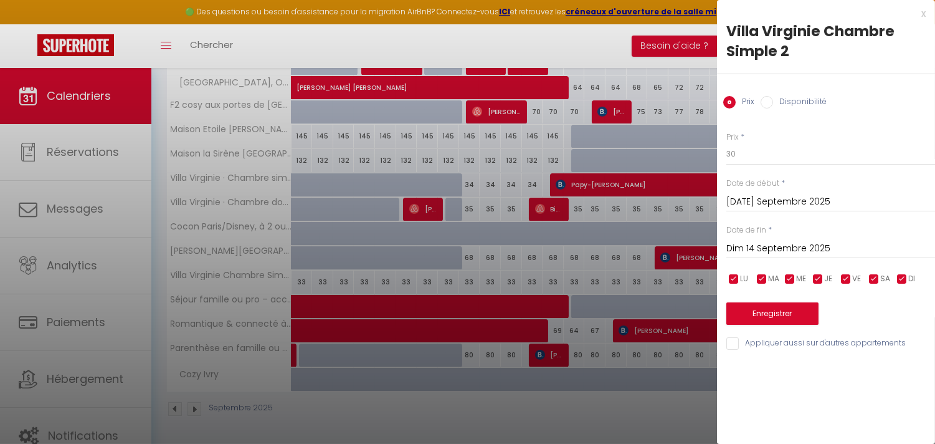
click at [784, 250] on input "Dim 14 Septembre 2025" at bounding box center [831, 249] width 209 height 16
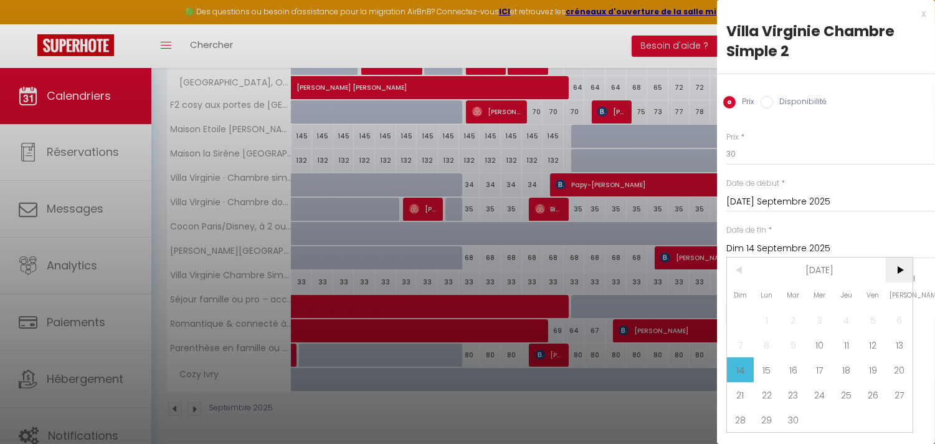
click at [895, 264] on span ">" at bounding box center [899, 269] width 27 height 25
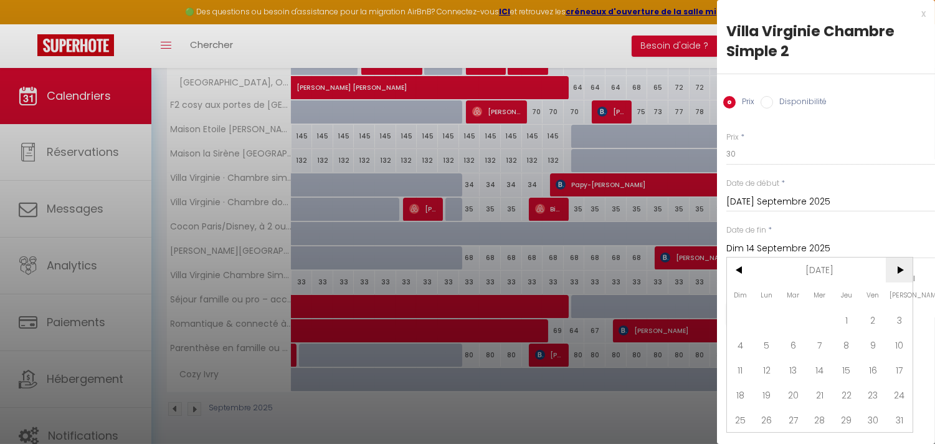
click at [895, 264] on span ">" at bounding box center [899, 269] width 27 height 25
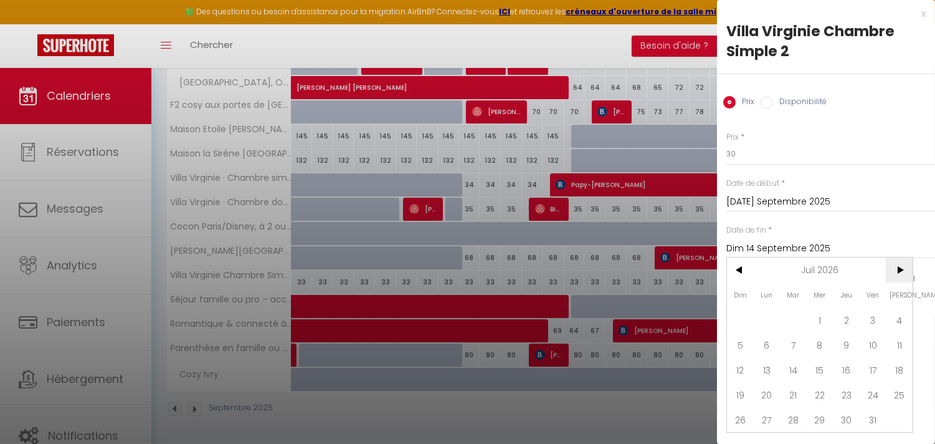
click at [895, 264] on span ">" at bounding box center [899, 269] width 27 height 25
click at [824, 424] on span "30" at bounding box center [820, 419] width 27 height 25
type input "Mer 30 Septembre 2026"
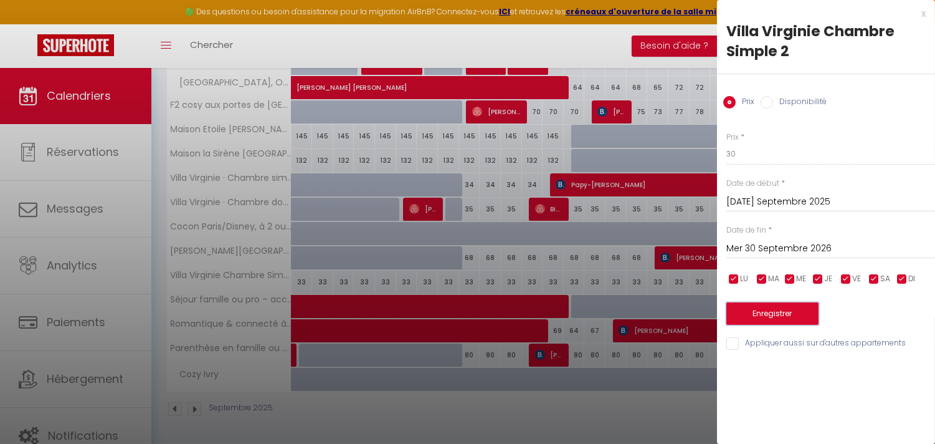
click at [791, 318] on button "Enregistrer" at bounding box center [773, 313] width 92 height 22
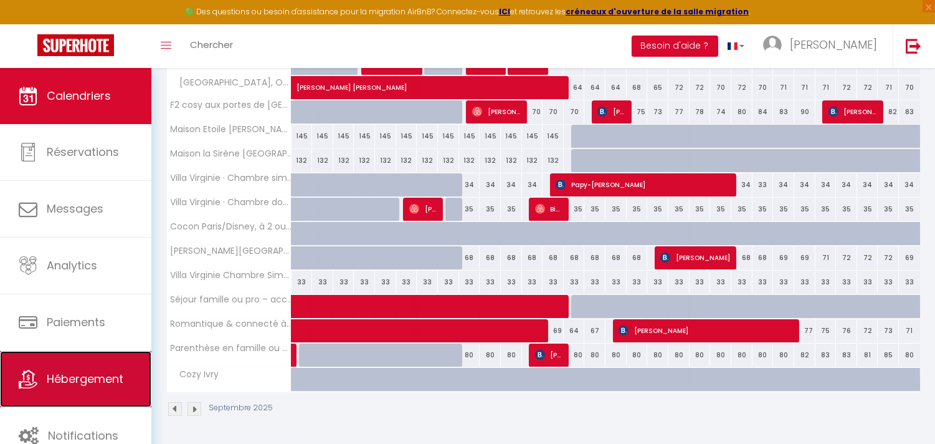
click at [63, 384] on span "Hébergement" at bounding box center [85, 379] width 77 height 16
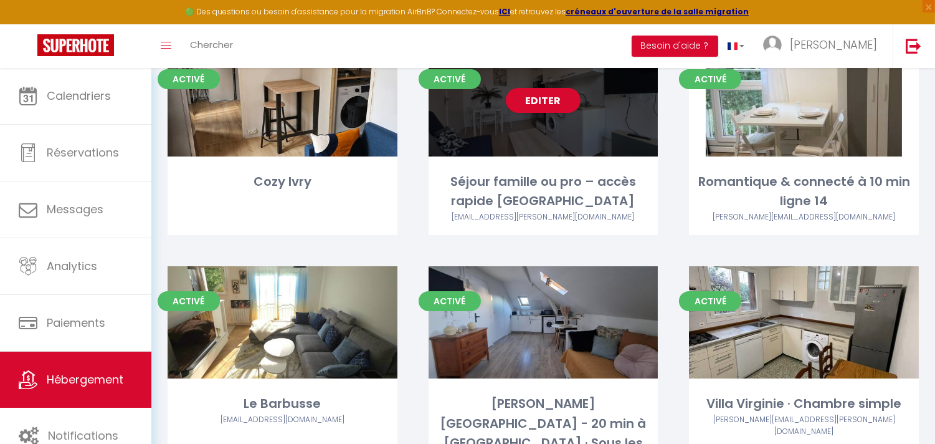
scroll to position [623, 0]
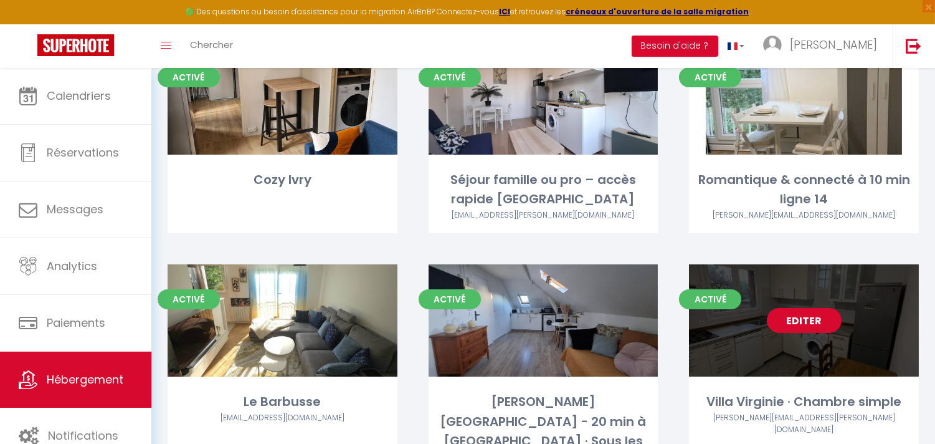
click at [813, 308] on link "Editer" at bounding box center [804, 320] width 75 height 25
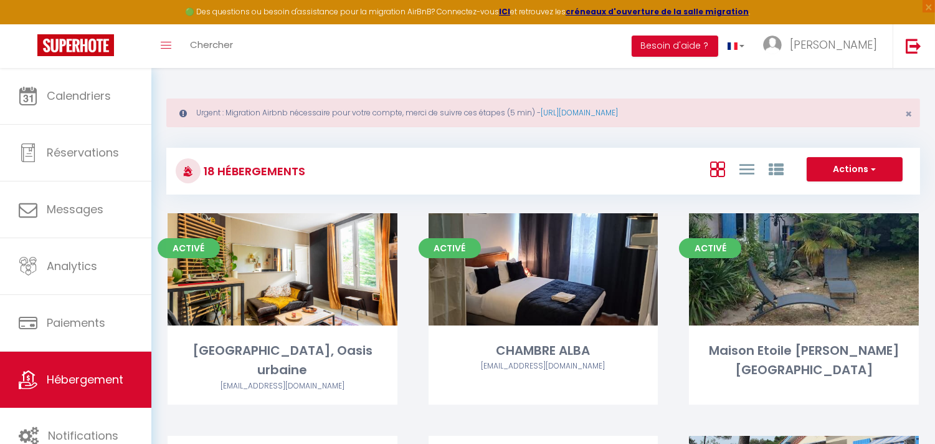
select select "3"
select select "2"
select select "1"
select select "28"
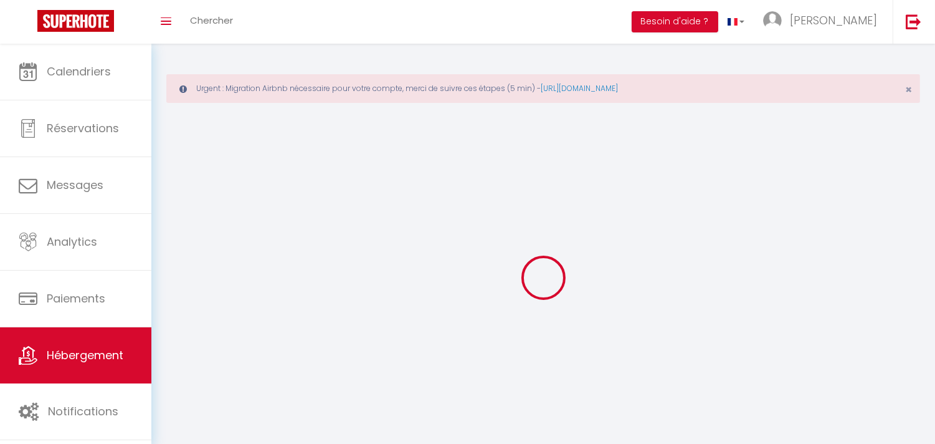
select select
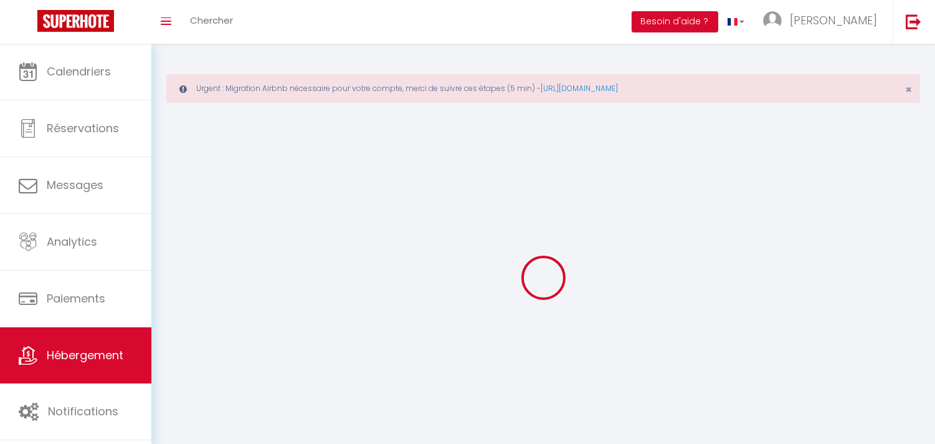
checkbox input "false"
select select
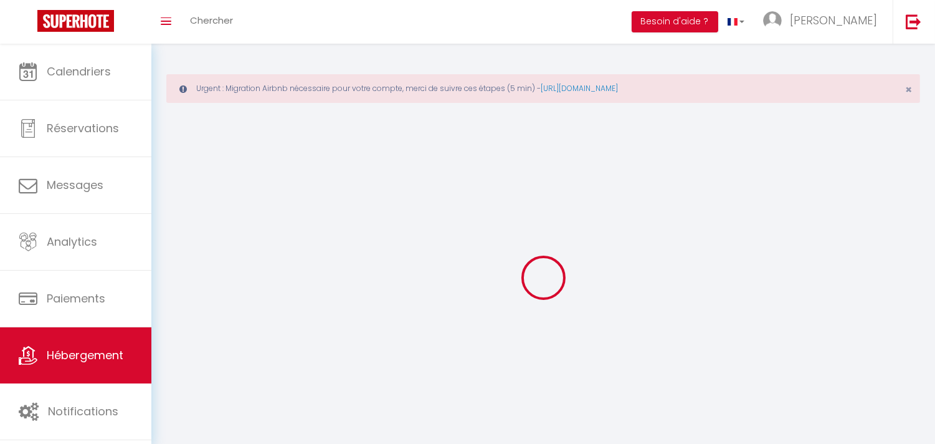
select select
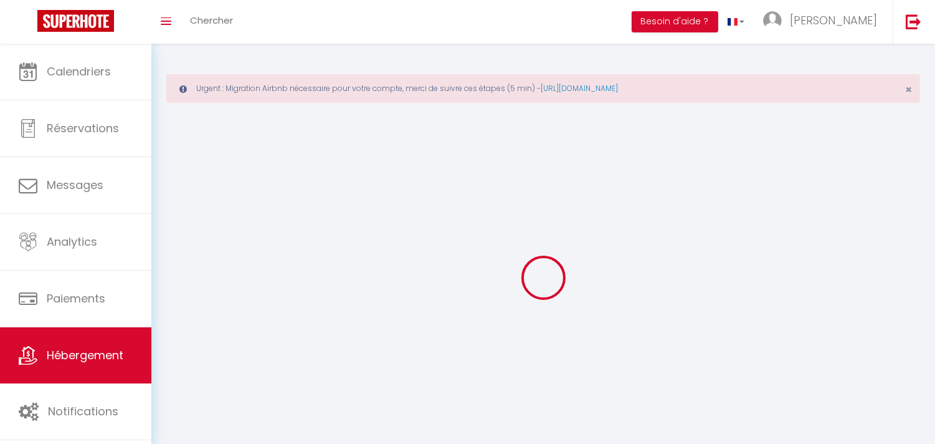
select select
checkbox input "false"
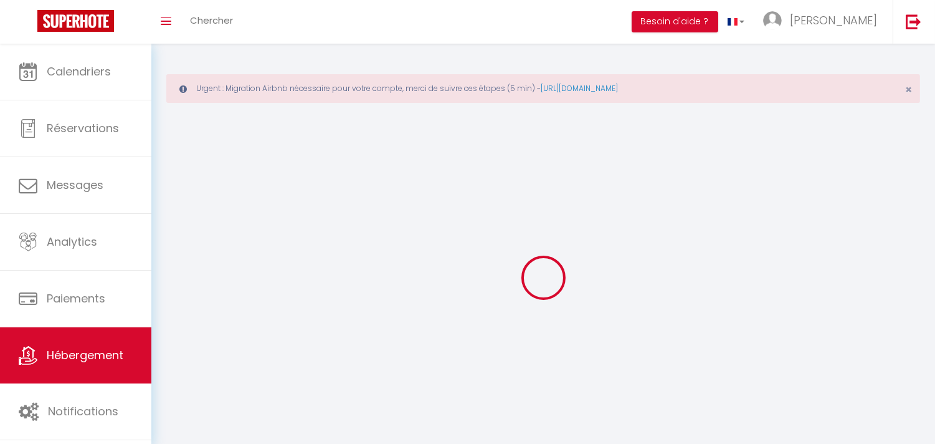
select select
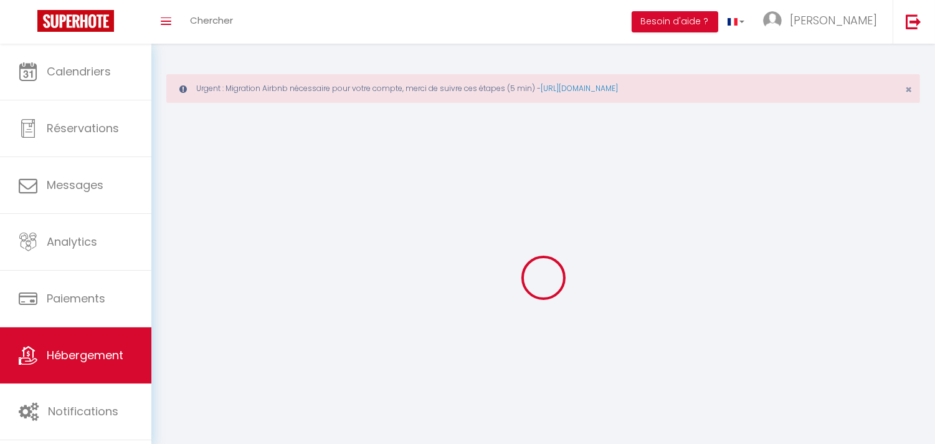
select select
checkbox input "false"
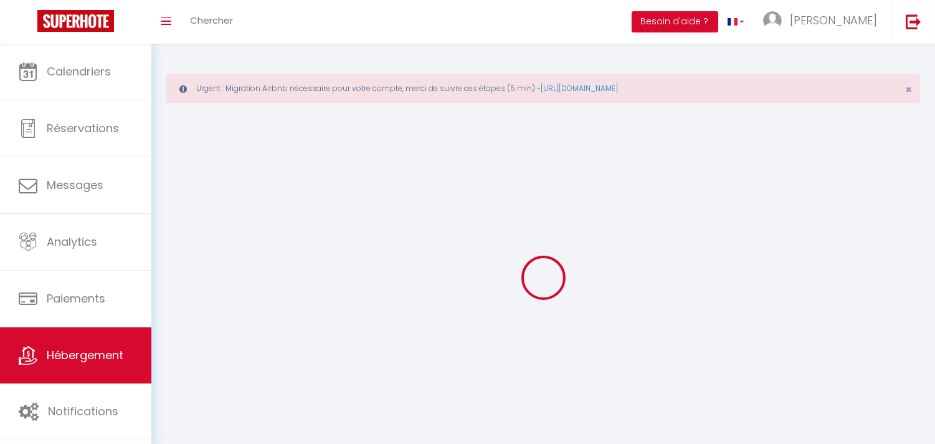
checkbox input "false"
select select
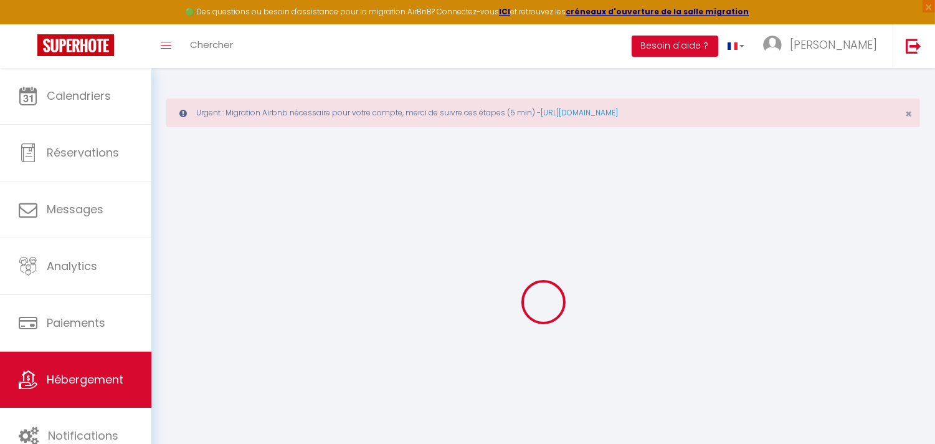
select select "Igloohome"
type input "[EMAIL_ADDRESS][PERSON_NAME][DOMAIN_NAME]"
checkbox input "true"
checkbox input "false"
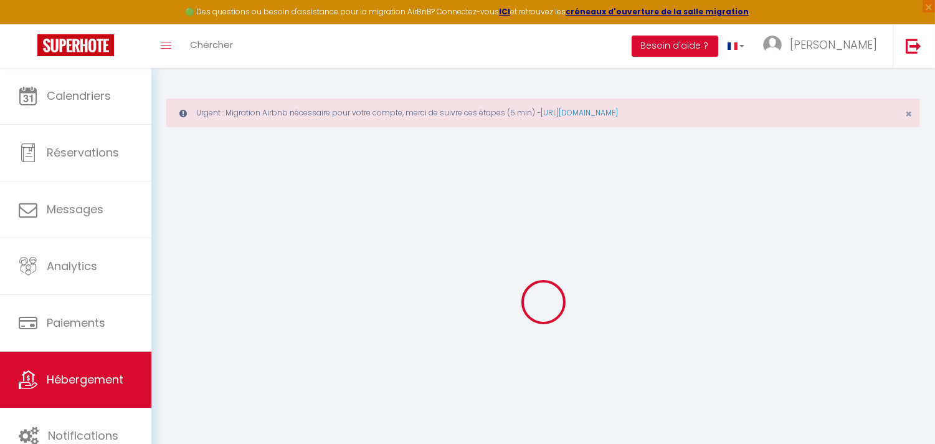
checkbox input "false"
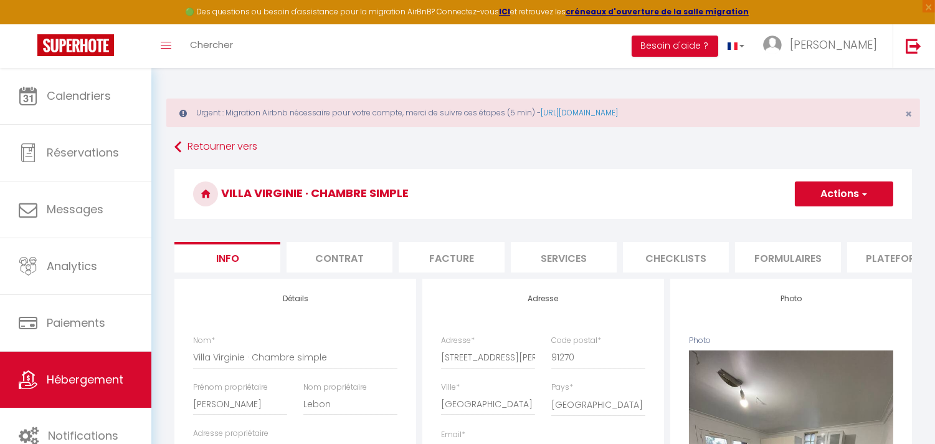
click at [587, 260] on li "Services" at bounding box center [564, 257] width 106 height 31
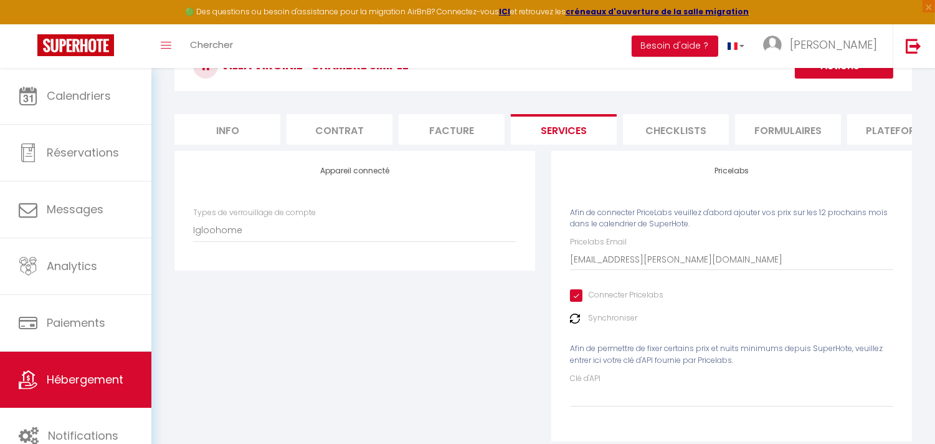
scroll to position [138, 0]
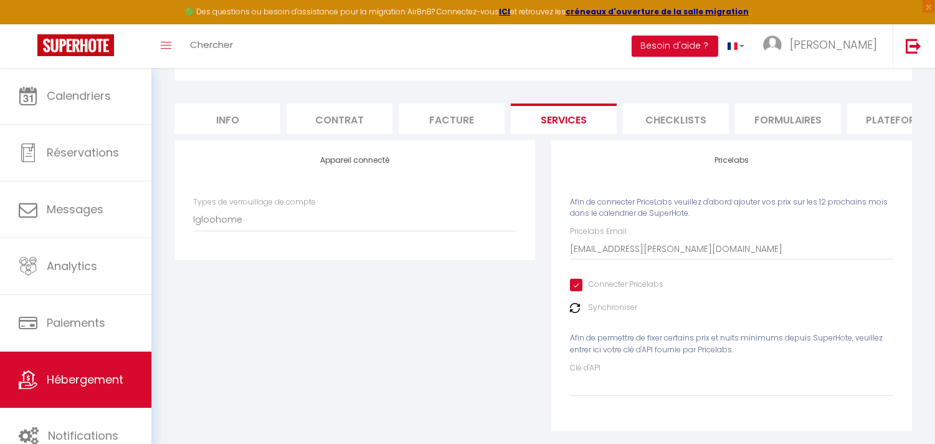
click at [576, 291] on input "Connecter Pricelabs" at bounding box center [616, 285] width 93 height 12
checkbox input "false"
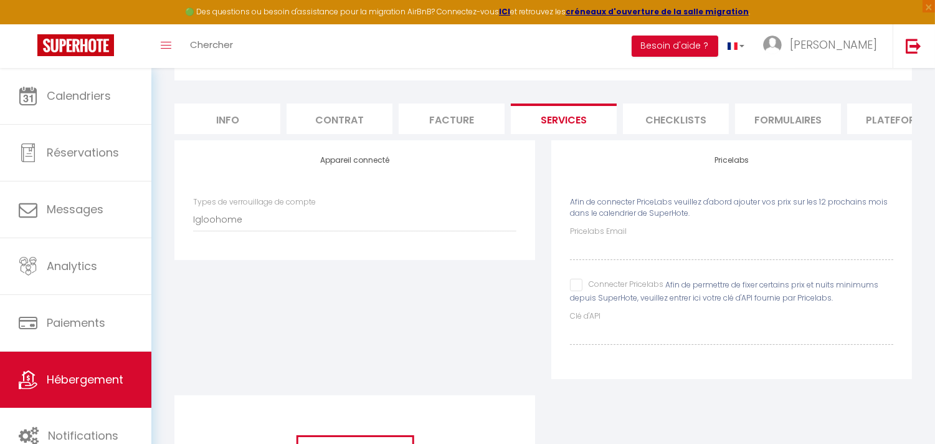
scroll to position [0, 0]
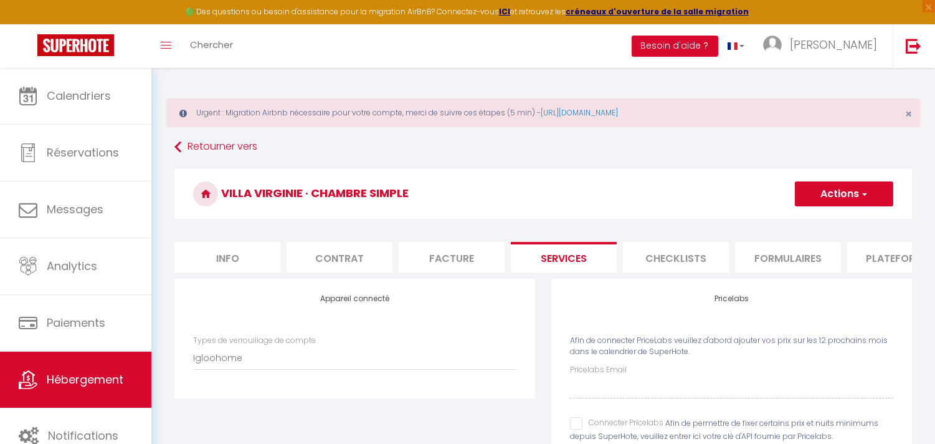
click at [882, 195] on button "Actions" at bounding box center [844, 193] width 98 height 25
click at [832, 219] on link "Enregistrer" at bounding box center [843, 221] width 98 height 16
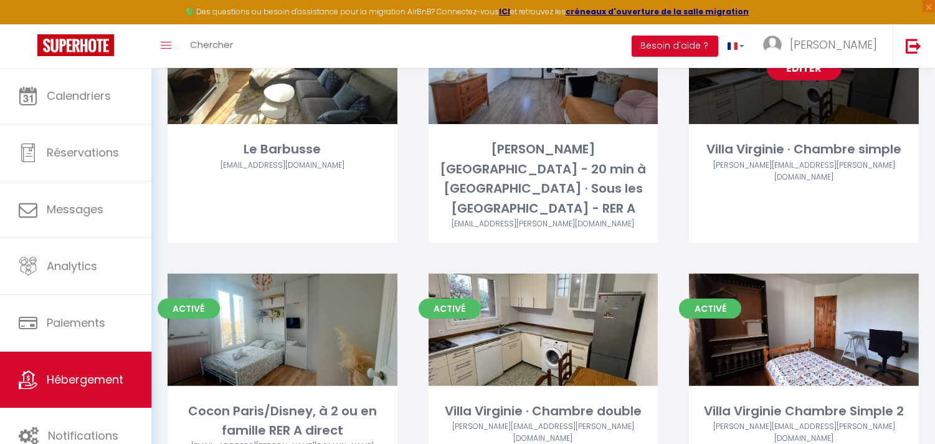
scroll to position [900, 0]
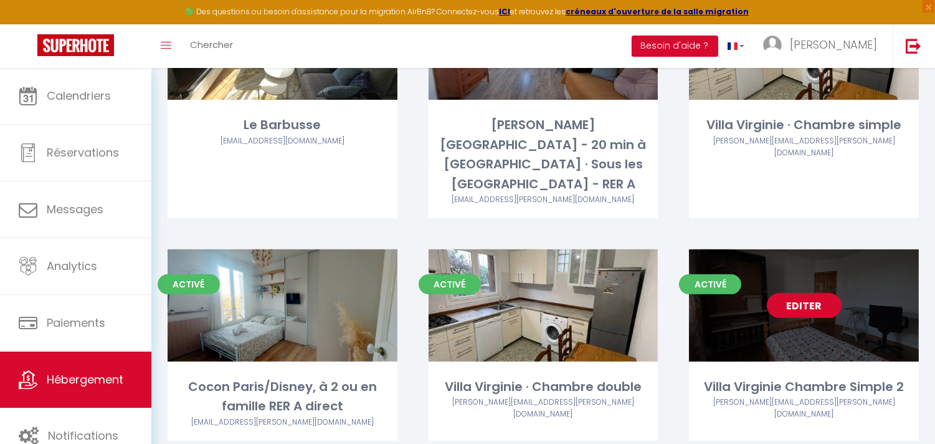
click at [803, 293] on link "Editer" at bounding box center [804, 305] width 75 height 25
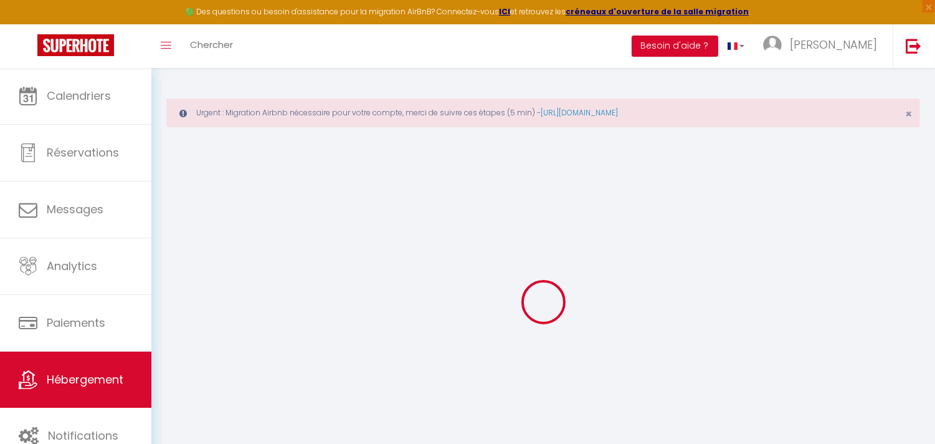
select select
type input "[EMAIL_ADDRESS][PERSON_NAME][DOMAIN_NAME]"
checkbox input "true"
select select
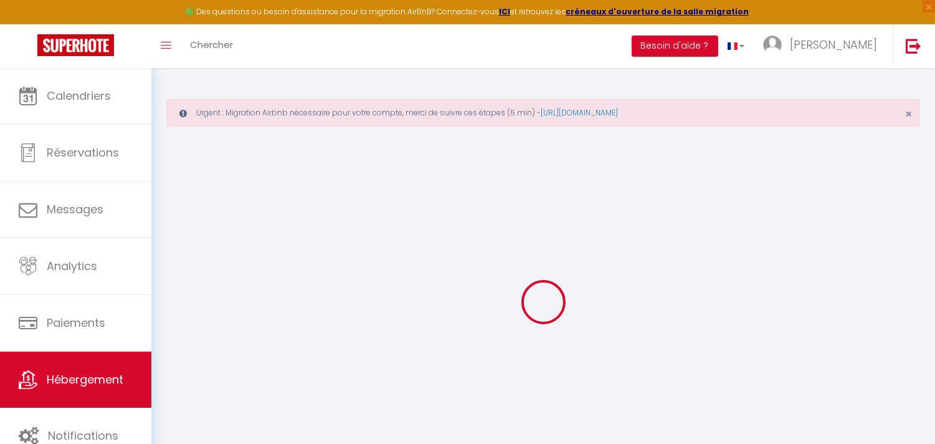
select select
checkbox input "false"
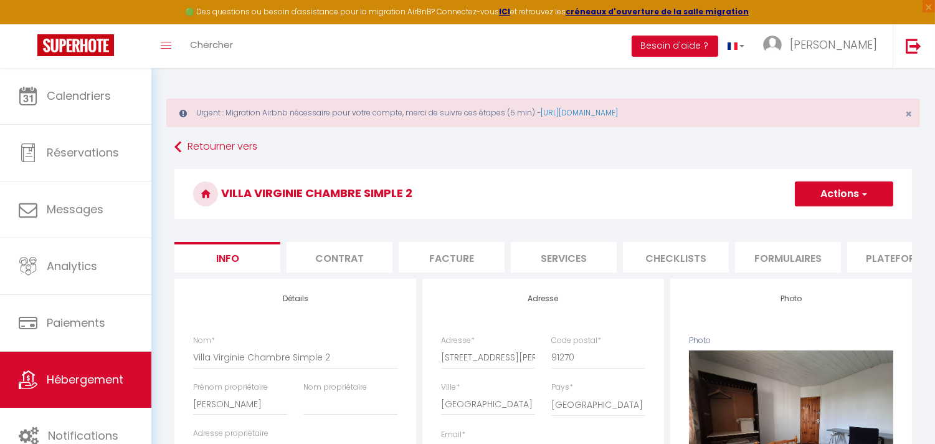
click at [560, 264] on li "Services" at bounding box center [564, 257] width 106 height 31
select select
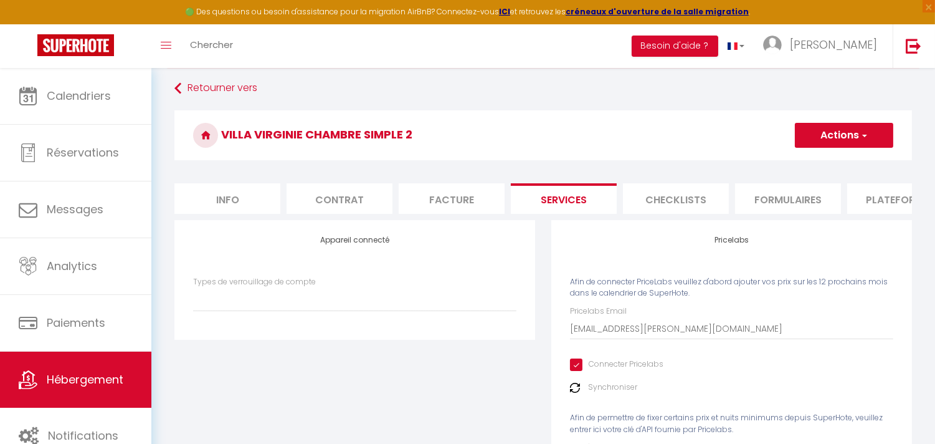
scroll to position [166, 0]
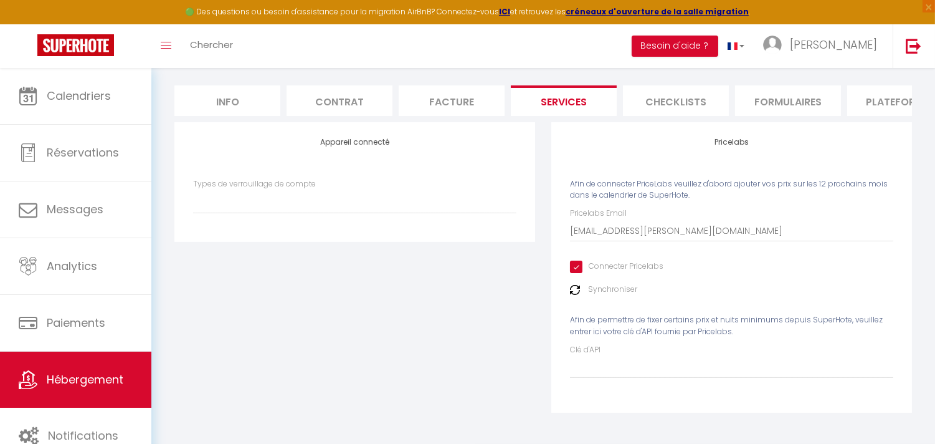
click at [580, 269] on input "Connecter Pricelabs" at bounding box center [616, 266] width 93 height 12
checkbox input "false"
select select
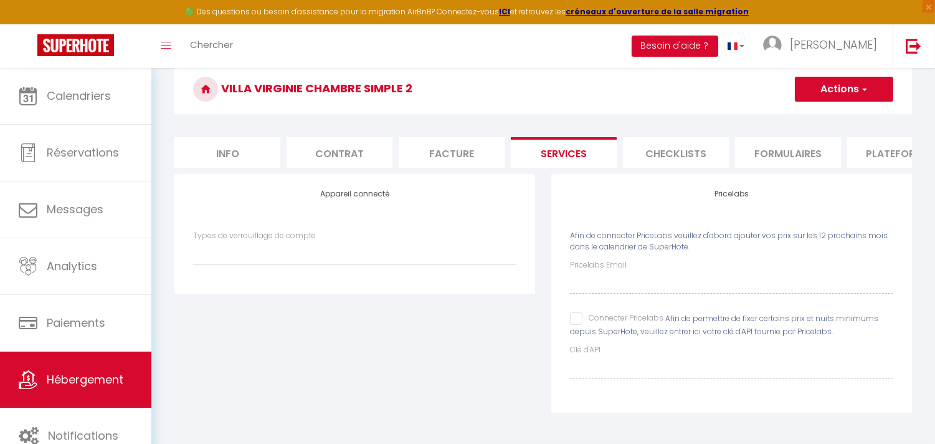
click at [874, 79] on button "Actions" at bounding box center [844, 89] width 98 height 25
click at [811, 108] on link "Enregistrer" at bounding box center [843, 116] width 98 height 16
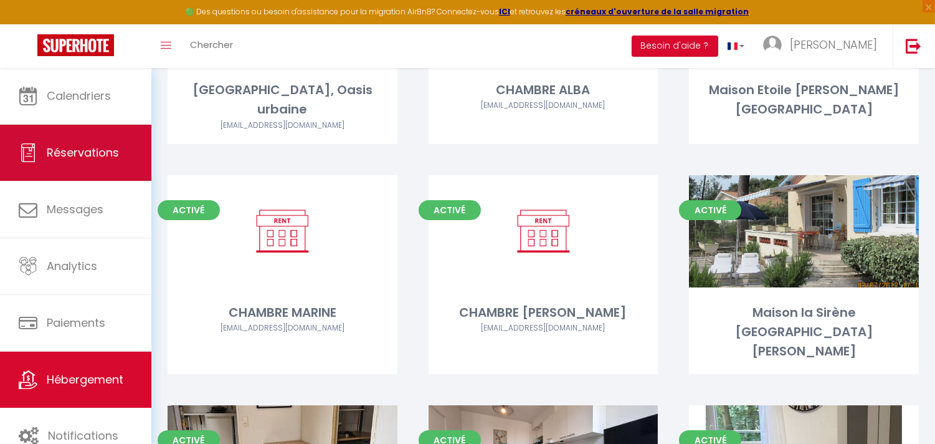
scroll to position [207, 0]
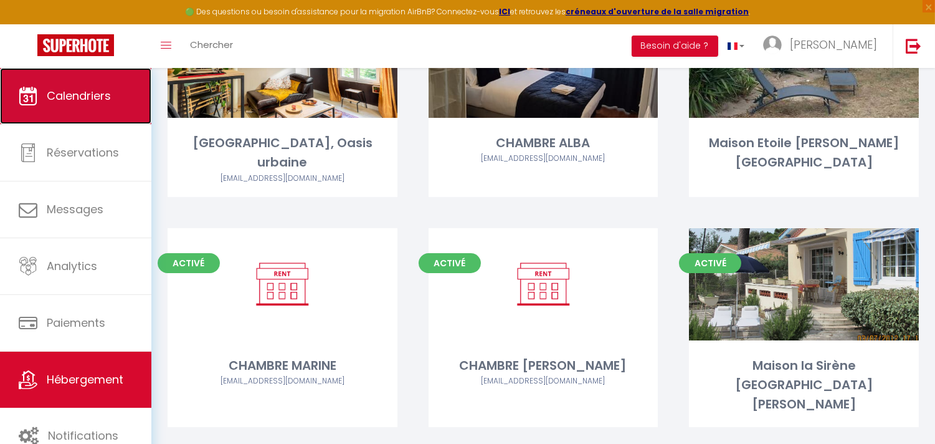
click at [88, 102] on span "Calendriers" at bounding box center [79, 96] width 64 height 16
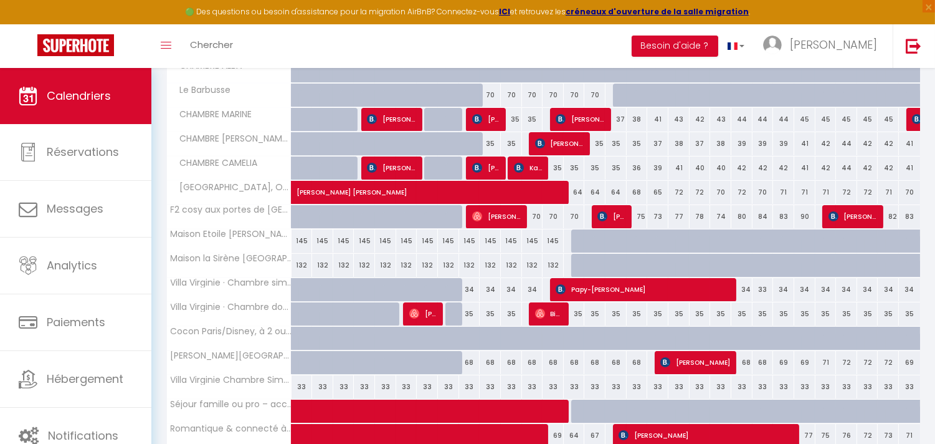
scroll to position [346, 0]
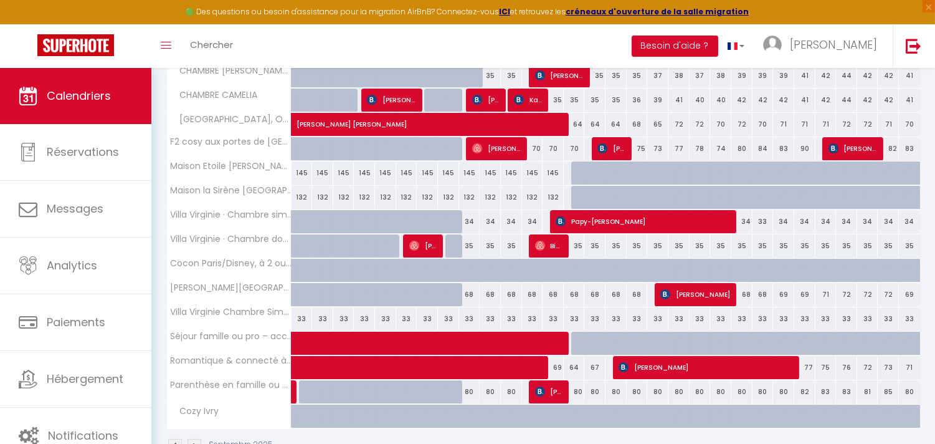
click at [328, 320] on div "33" at bounding box center [322, 318] width 21 height 23
type input "33"
type input "[DATE] Septembre 2025"
type input "Mer 03 Septembre 2025"
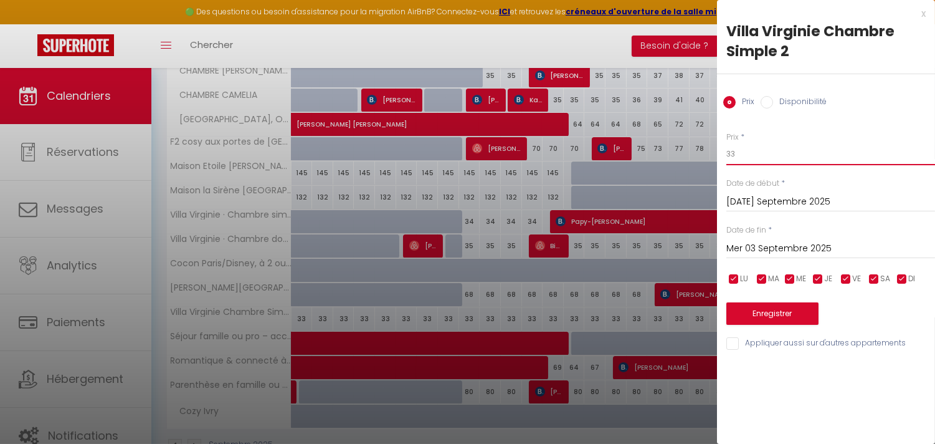
drag, startPoint x: 740, startPoint y: 152, endPoint x: 695, endPoint y: 153, distance: 45.5
click at [695, 153] on body "🟢 Des questions ou besoin d'assistance pour la migration AirBnB? Connectez-vous…" at bounding box center [467, 101] width 935 height 758
type input "30"
click at [765, 198] on input "[DATE] Septembre 2025" at bounding box center [831, 202] width 209 height 16
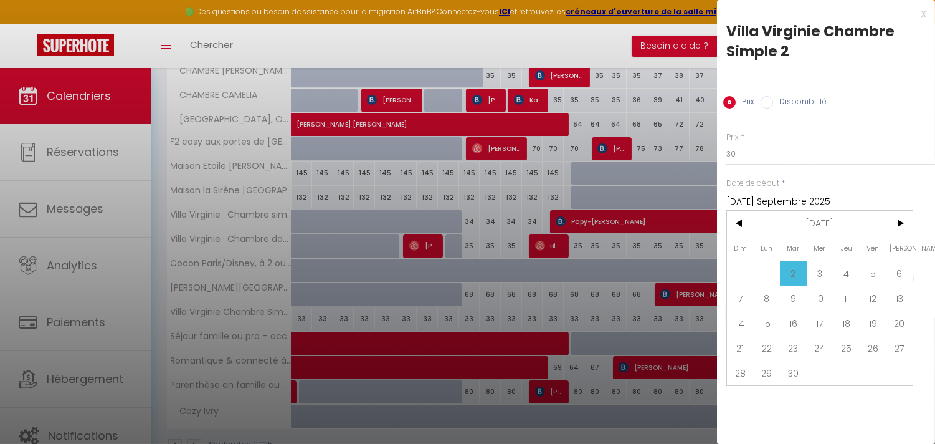
click at [790, 300] on span "9" at bounding box center [793, 297] width 27 height 25
type input "[DATE] Septembre 2025"
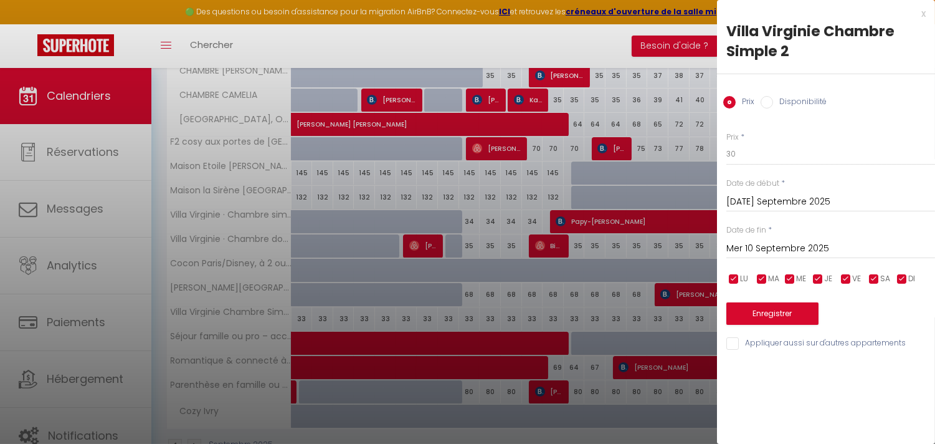
scroll to position [383, 0]
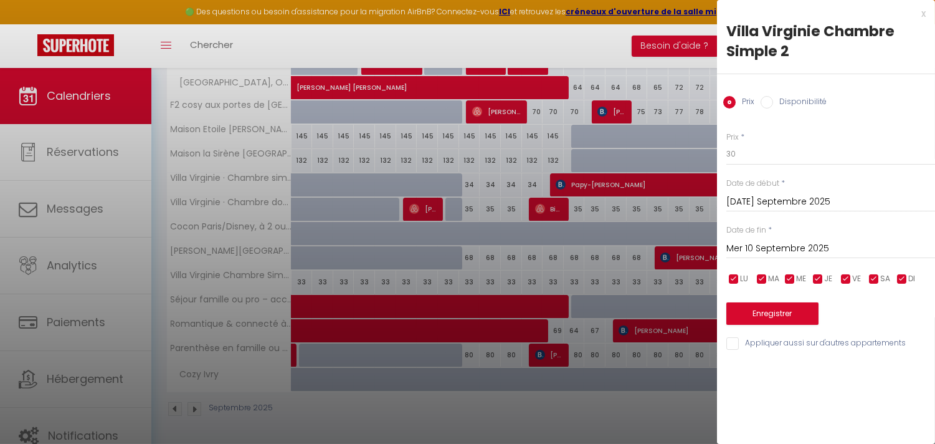
click at [831, 245] on input "Mer 10 Septembre 2025" at bounding box center [831, 249] width 209 height 16
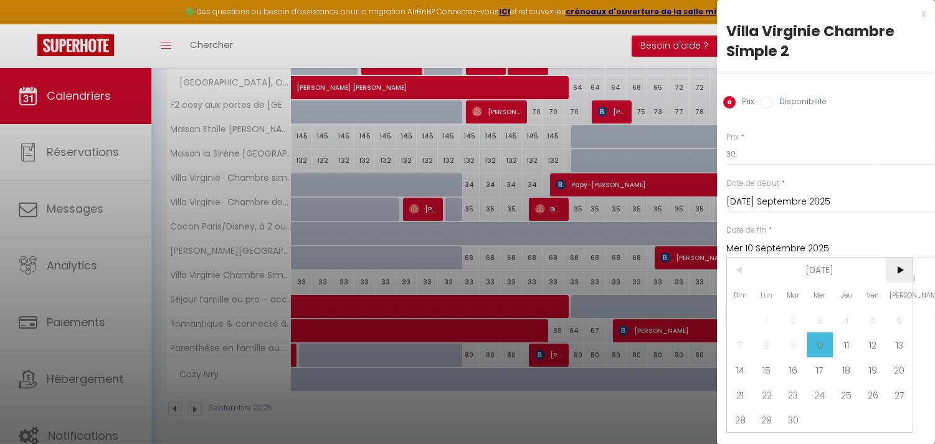
click at [905, 265] on span ">" at bounding box center [899, 269] width 27 height 25
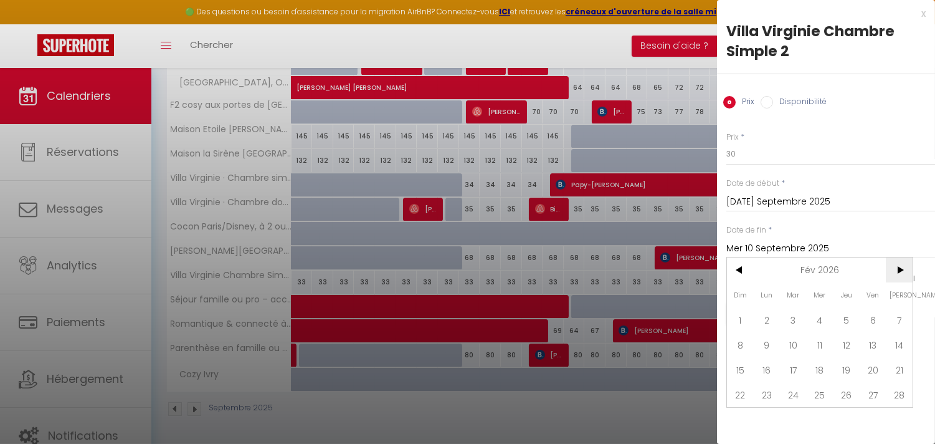
click at [905, 265] on span ">" at bounding box center [899, 269] width 27 height 25
click at [904, 269] on span ">" at bounding box center [899, 269] width 27 height 25
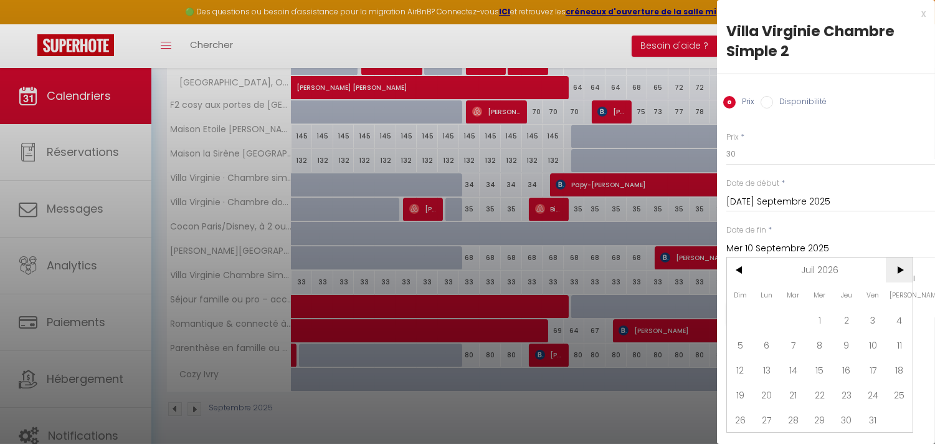
click at [904, 269] on span ">" at bounding box center [899, 269] width 27 height 25
click at [820, 417] on span "30" at bounding box center [820, 419] width 27 height 25
type input "Mer 30 Septembre 2026"
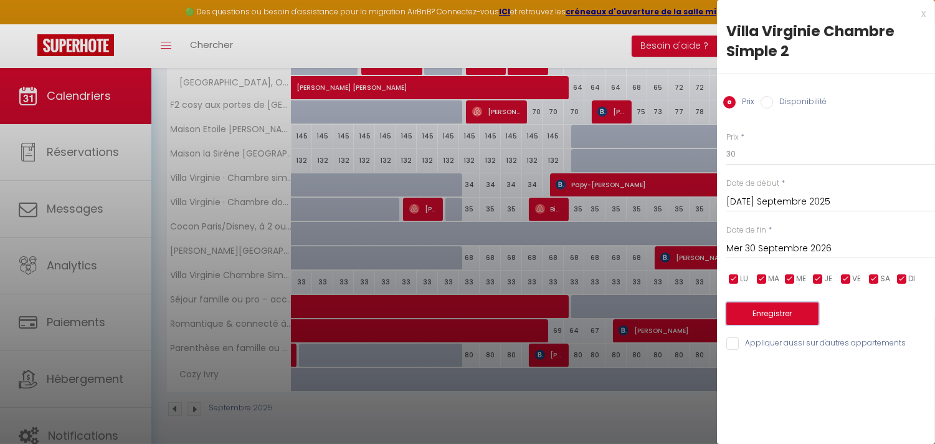
click at [776, 318] on button "Enregistrer" at bounding box center [773, 313] width 92 height 22
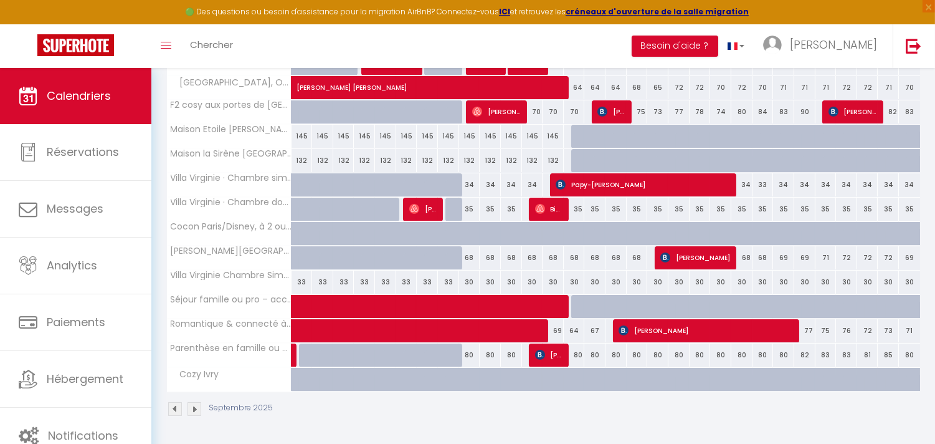
click at [470, 186] on div "34" at bounding box center [469, 184] width 21 height 23
type input "34"
type input "[DATE] Septembre 2025"
type input "Mer 10 Septembre 2025"
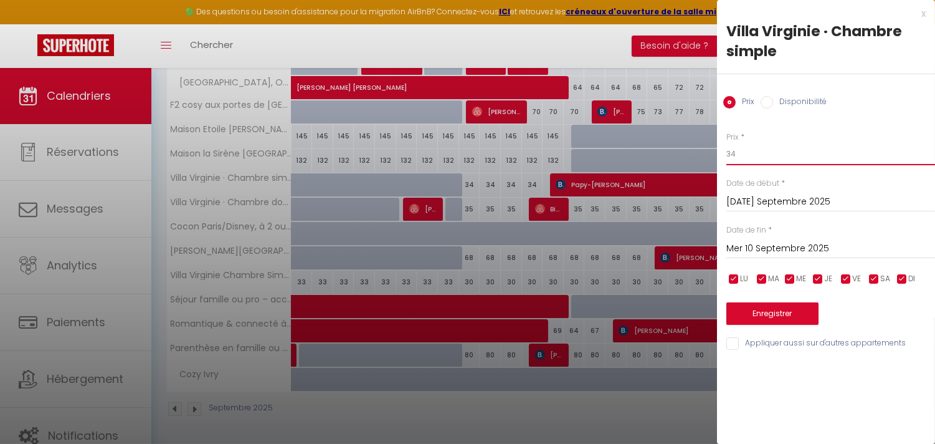
drag, startPoint x: 758, startPoint y: 160, endPoint x: 639, endPoint y: 158, distance: 119.0
click at [654, 158] on body "🟢 Des questions ou besoin d'assistance pour la migration AirBnB? Connectez-vous…" at bounding box center [467, 64] width 935 height 758
type input "30"
click at [740, 195] on input "[DATE] Septembre 2025" at bounding box center [831, 202] width 209 height 16
click at [854, 175] on div "Prix * 30 Statut * Disponible Indisponible Date de début * [DATE] Septembre 202…" at bounding box center [826, 234] width 218 height 236
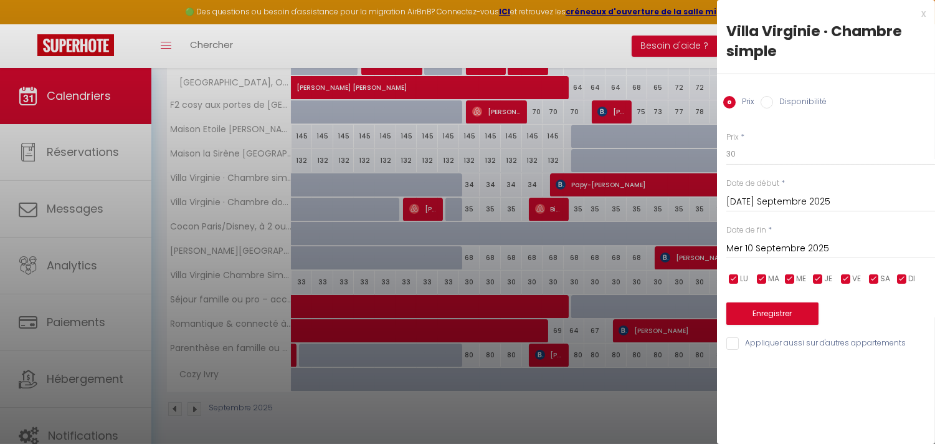
click at [844, 254] on input "Mer 10 Septembre 2025" at bounding box center [831, 249] width 209 height 16
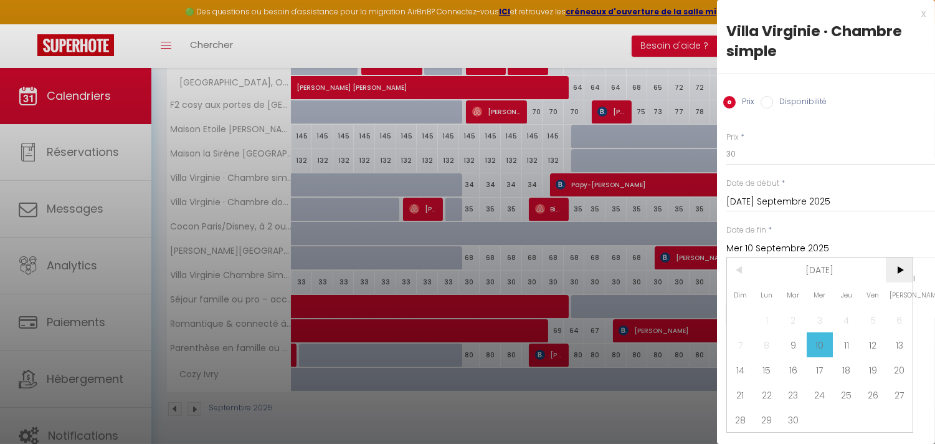
click at [896, 269] on span ">" at bounding box center [899, 269] width 27 height 25
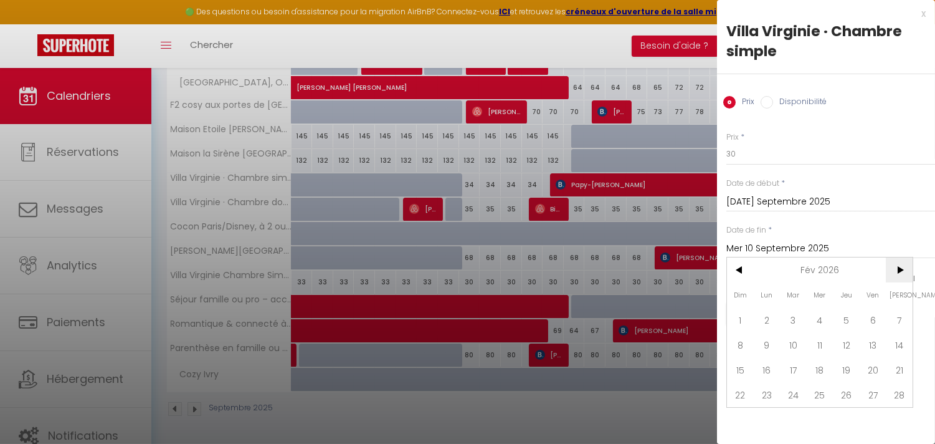
click at [896, 269] on span ">" at bounding box center [899, 269] width 27 height 25
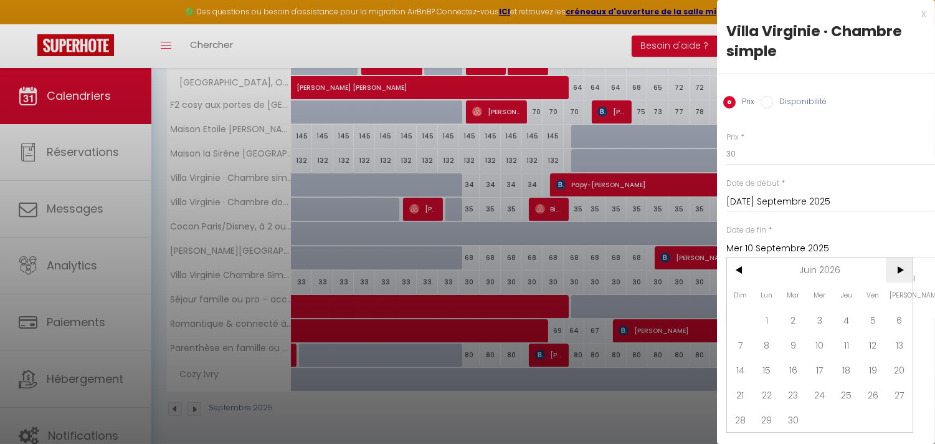
click at [896, 269] on span ">" at bounding box center [899, 269] width 27 height 25
click at [740, 273] on span "<" at bounding box center [740, 269] width 27 height 25
click at [829, 416] on span "30" at bounding box center [820, 419] width 27 height 25
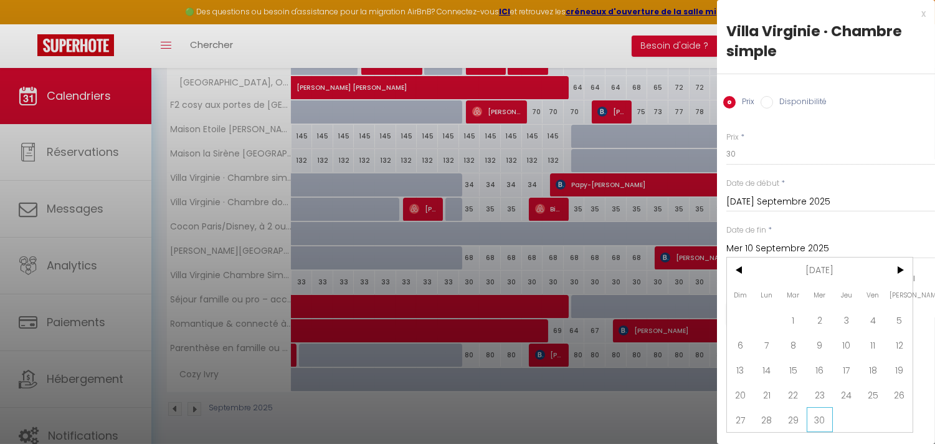
type input "Mer 30 Septembre 2026"
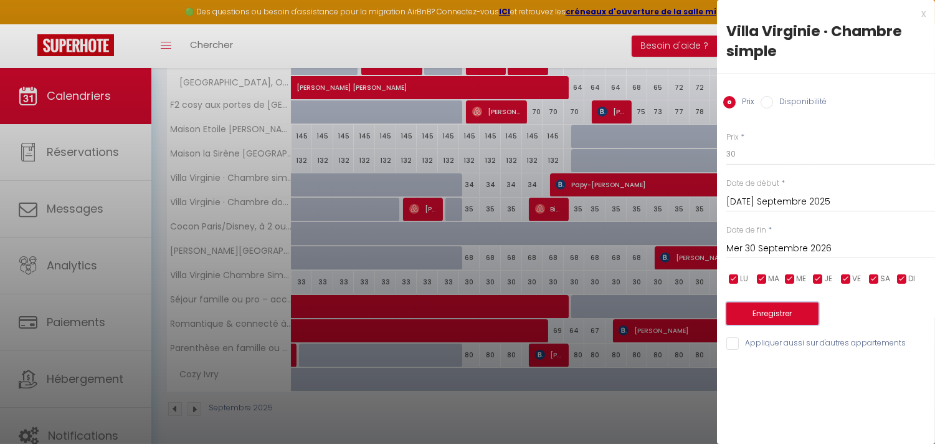
click at [801, 317] on button "Enregistrer" at bounding box center [773, 313] width 92 height 22
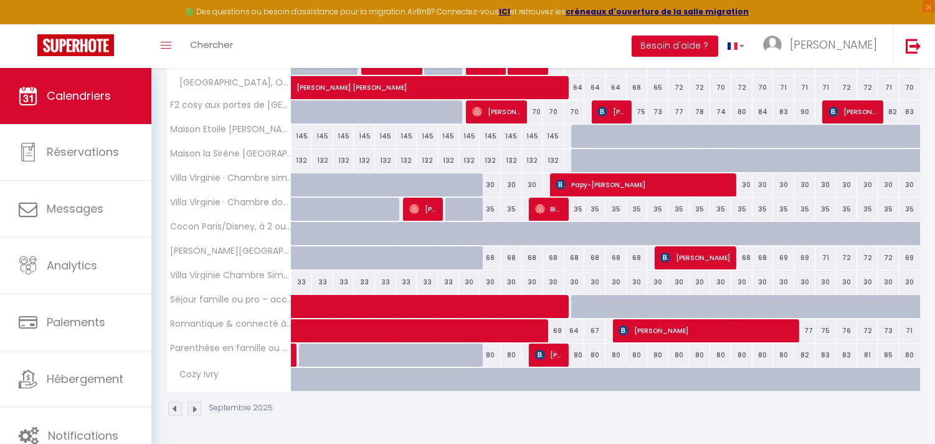
click at [194, 407] on img at bounding box center [195, 409] width 14 height 14
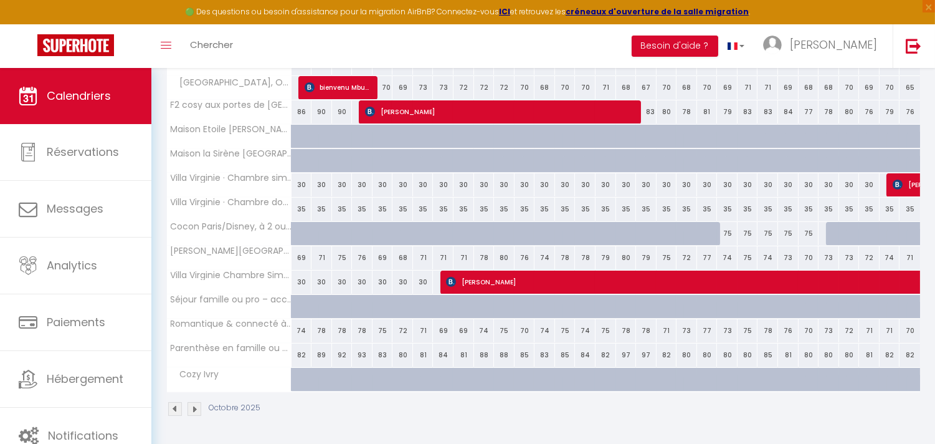
click at [171, 411] on img at bounding box center [175, 409] width 14 height 14
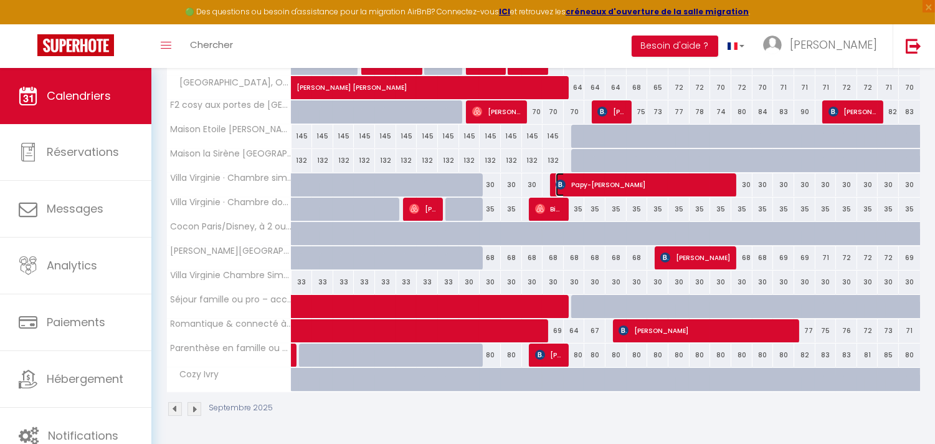
click at [690, 176] on span "Papy-[PERSON_NAME]" at bounding box center [644, 185] width 176 height 24
select select "OK"
select select "KO"
select select "0"
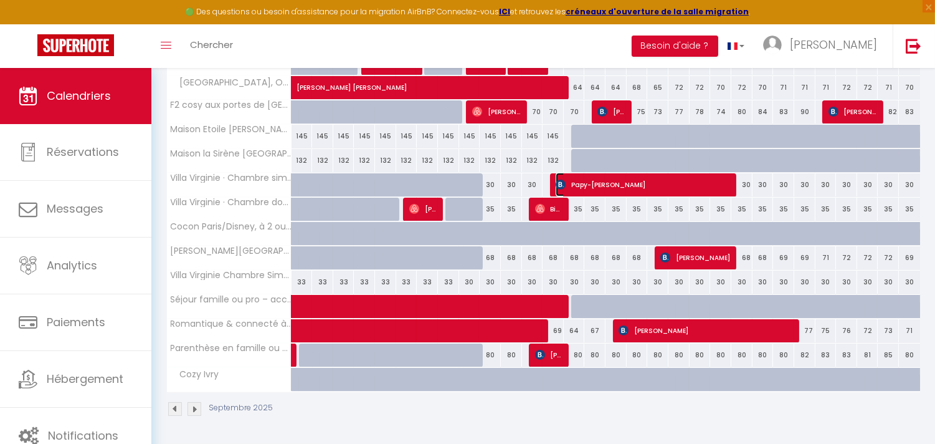
select select "1"
select select
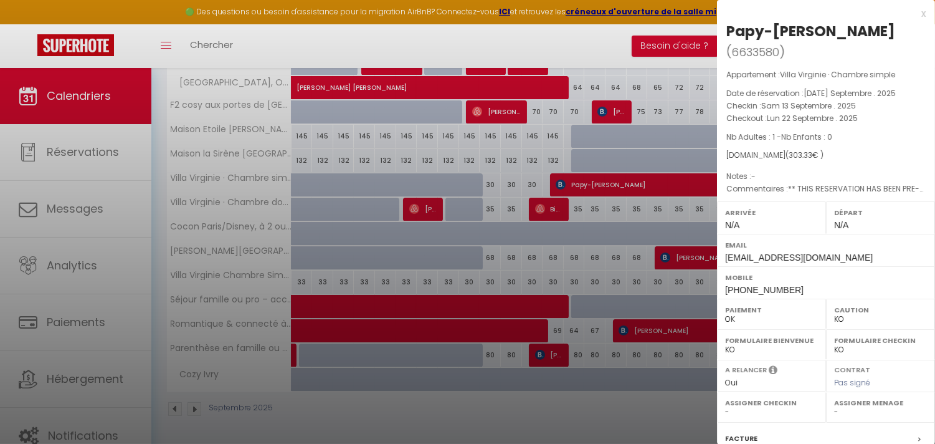
click at [684, 184] on div at bounding box center [467, 222] width 935 height 444
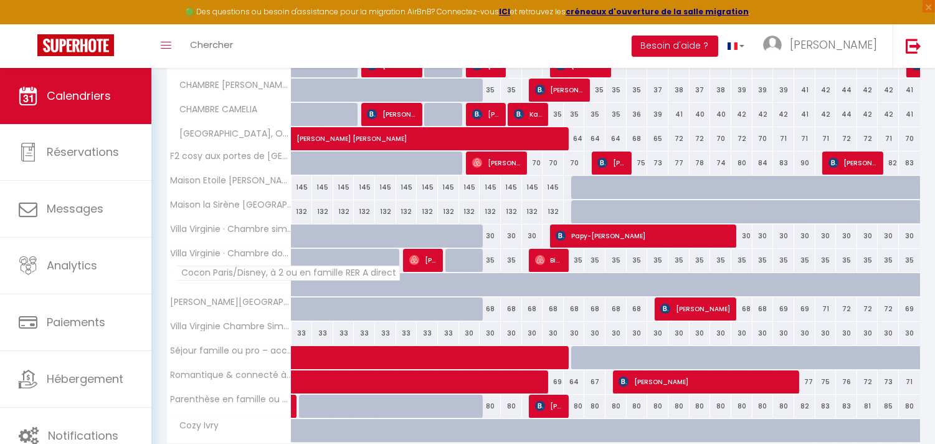
scroll to position [245, 0]
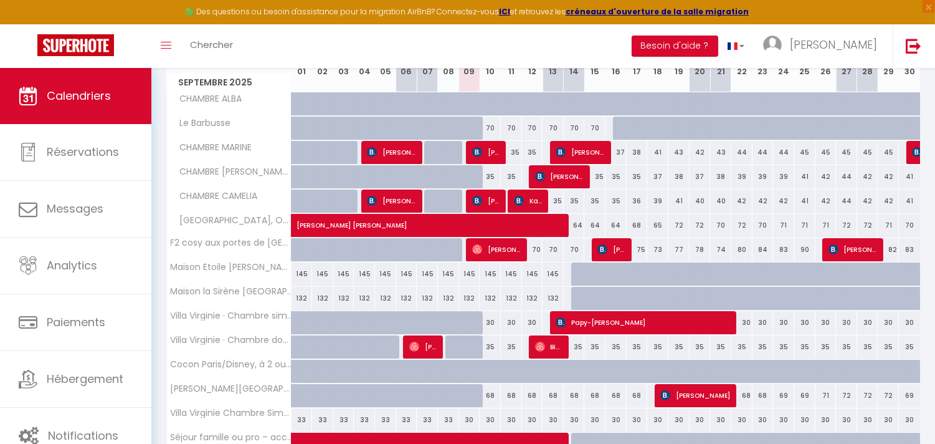
click at [532, 151] on div "35" at bounding box center [532, 152] width 21 height 23
type input "35"
type input "Ven 12 Septembre 2025"
type input "Sam 13 Septembre 2025"
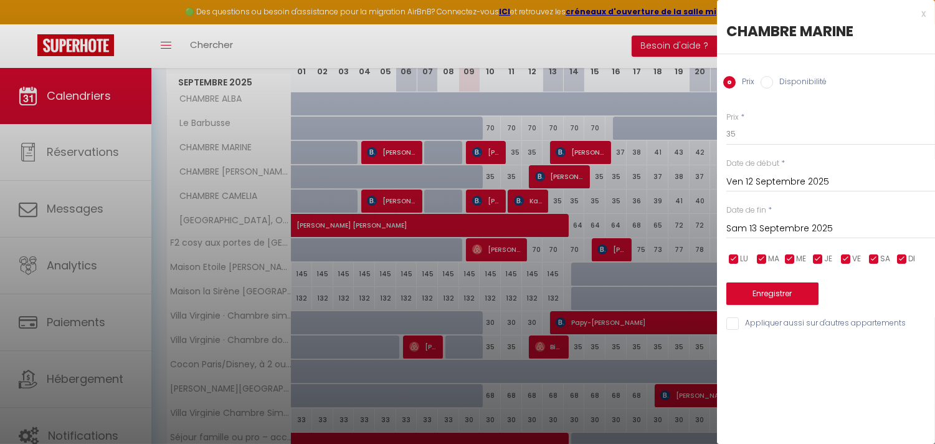
click at [526, 150] on div at bounding box center [467, 222] width 935 height 444
